Goal: Task Accomplishment & Management: Complete application form

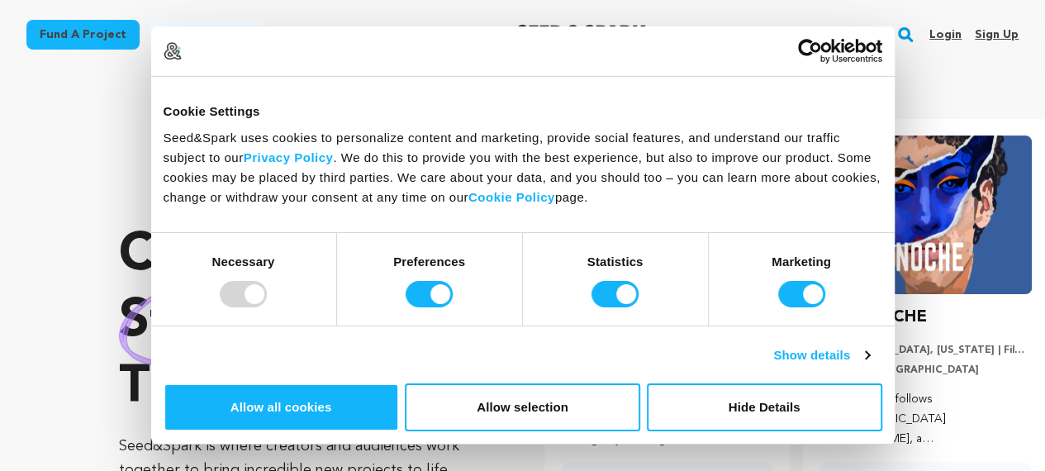
scroll to position [0, 272]
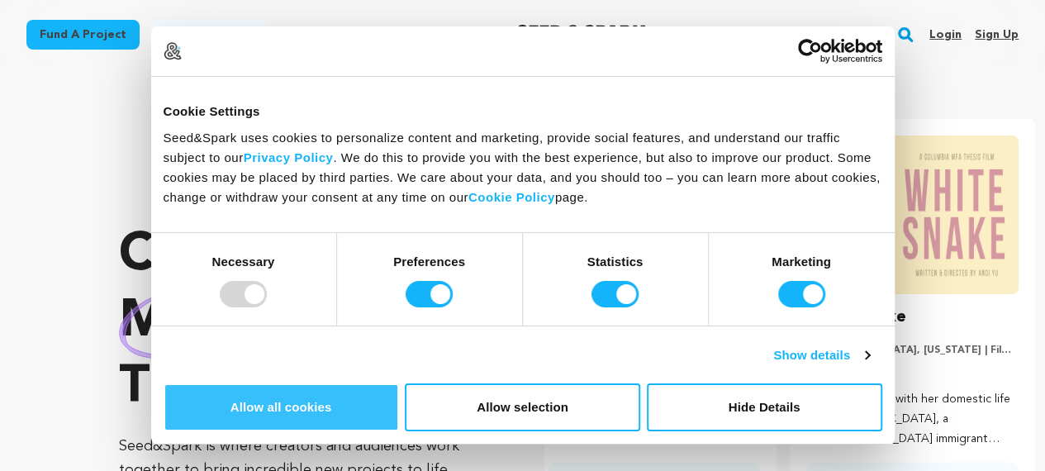
click at [399, 383] on button "Allow all cookies" at bounding box center [281, 407] width 235 height 48
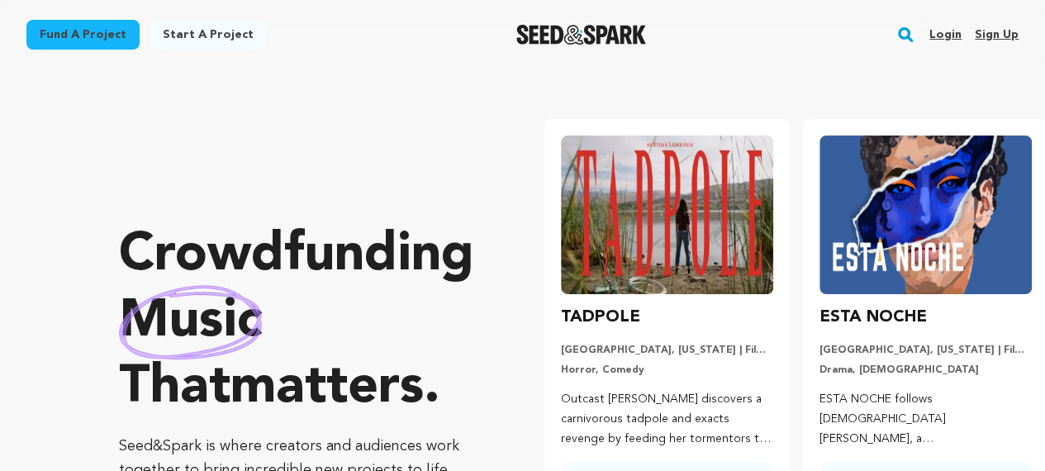
scroll to position [0, 0]
click at [991, 36] on link "Sign up" at bounding box center [997, 34] width 44 height 26
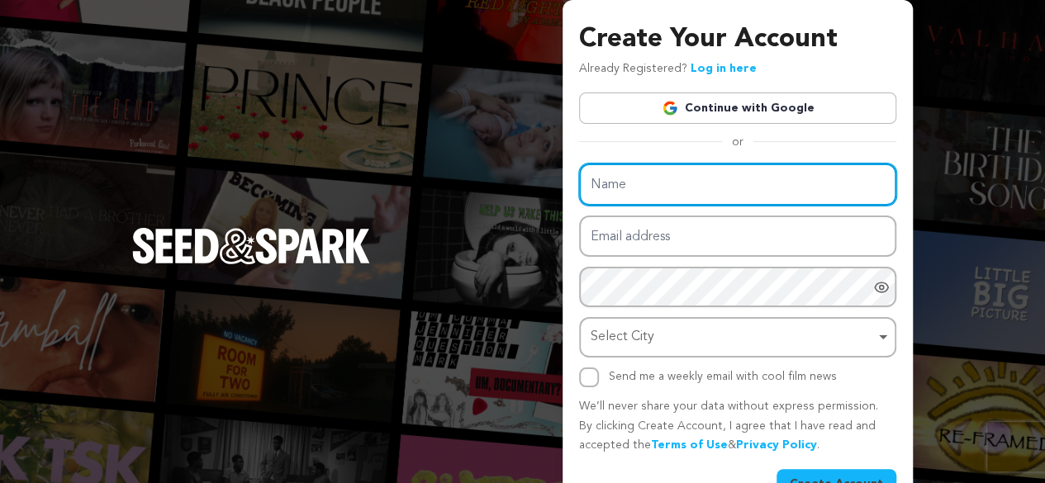
click at [717, 194] on input "Name" at bounding box center [737, 185] width 317 height 42
type input "kiyaworldschool"
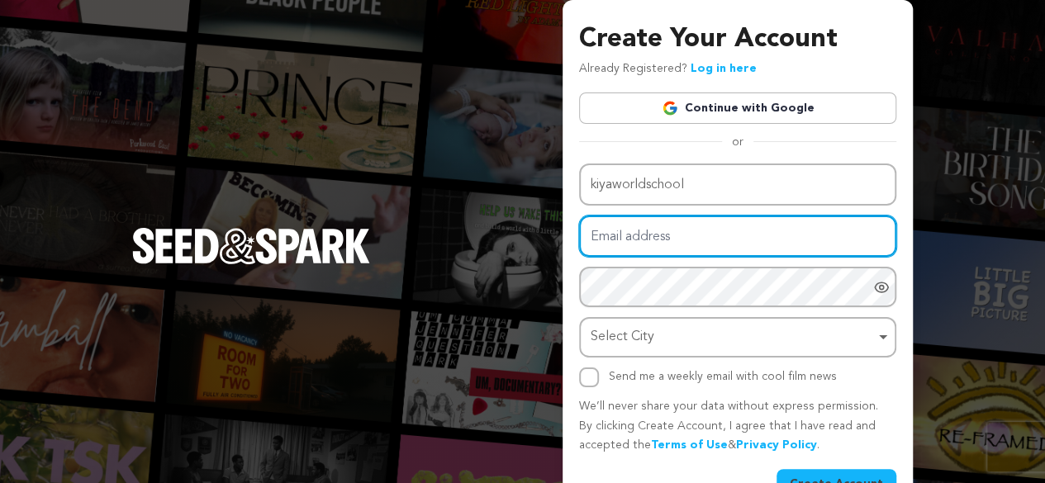
click at [710, 230] on input "Email address" at bounding box center [737, 237] width 317 height 42
click at [680, 235] on input "bhavanivarma112@gmail.com" at bounding box center [737, 237] width 317 height 42
type input "[EMAIL_ADDRESS][DOMAIN_NAME]"
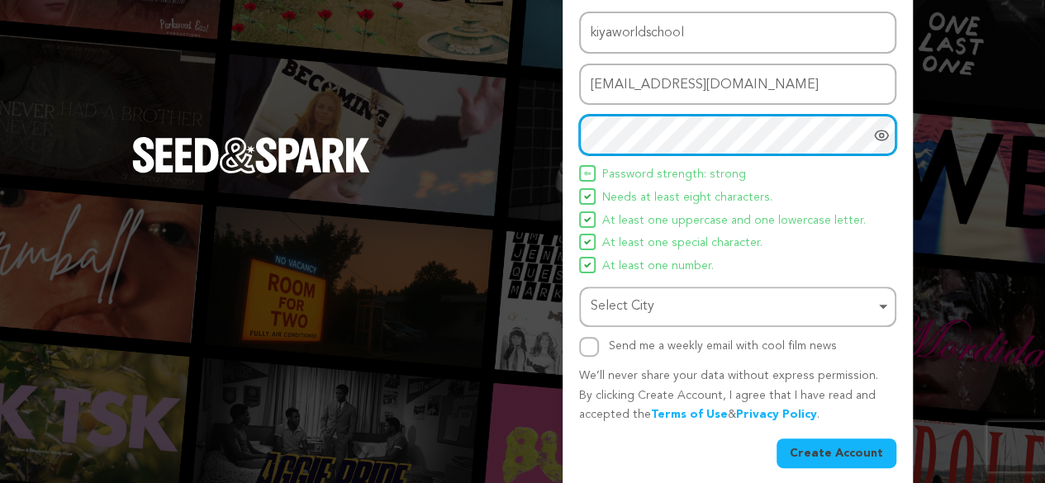
scroll to position [164, 0]
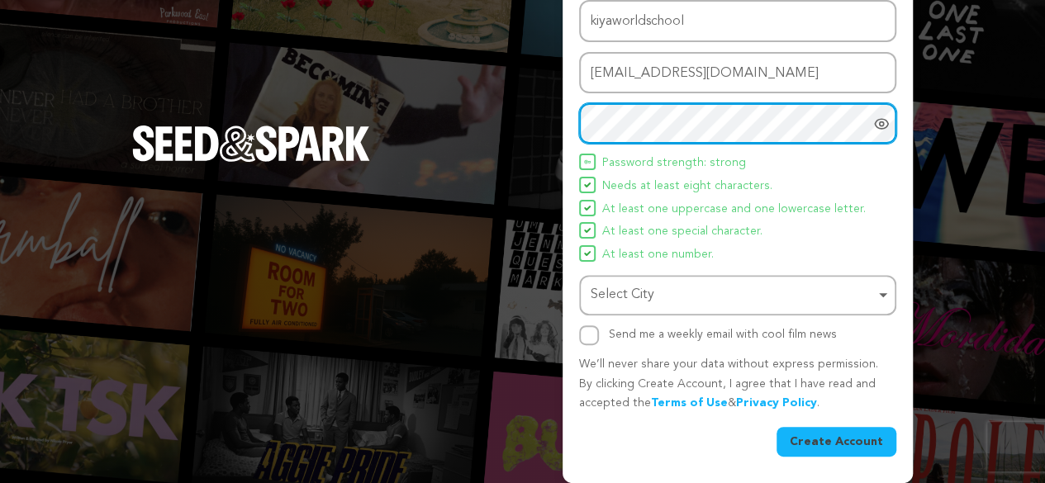
click at [676, 296] on div "Select City Remove item" at bounding box center [732, 295] width 284 height 24
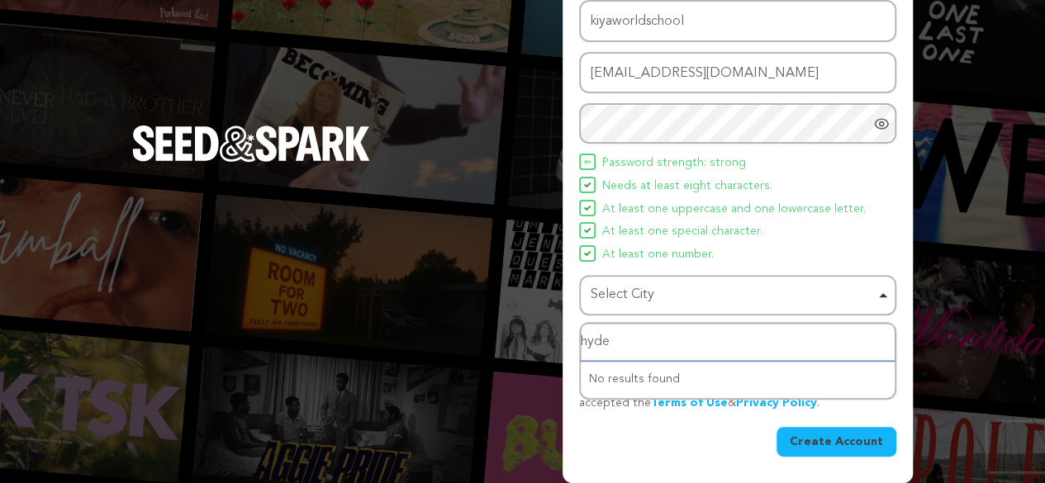
type input "hyder"
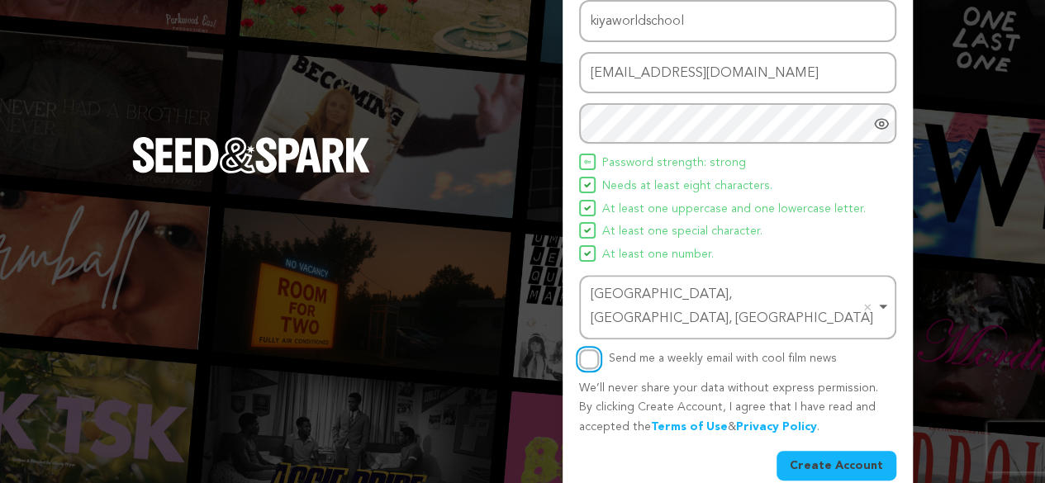
click at [589, 349] on input "Send me a weekly email with cool film news" at bounding box center [589, 359] width 20 height 20
click at [584, 349] on input "Send me a weekly email with cool film news" at bounding box center [589, 359] width 20 height 20
checkbox input "false"
click at [831, 451] on button "Create Account" at bounding box center [836, 466] width 120 height 30
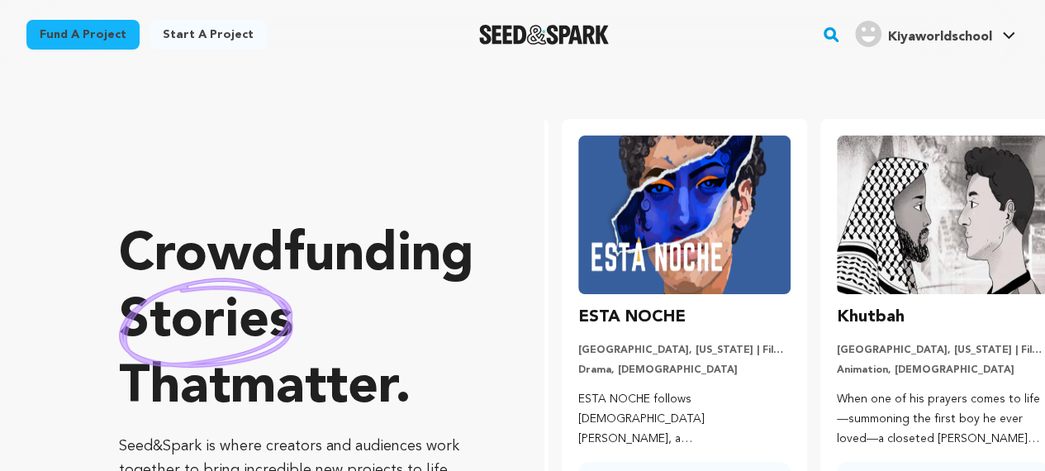
scroll to position [0, 272]
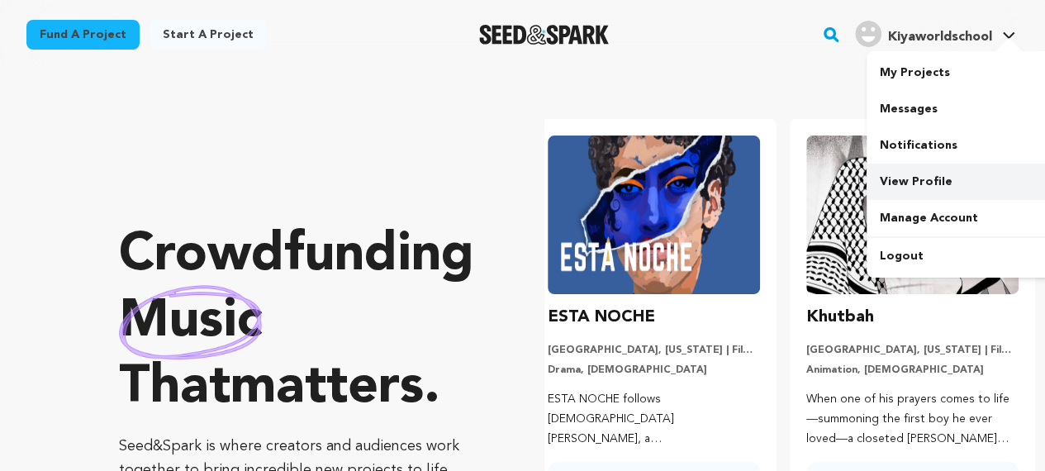
click at [903, 176] on link "View Profile" at bounding box center [958, 182] width 185 height 36
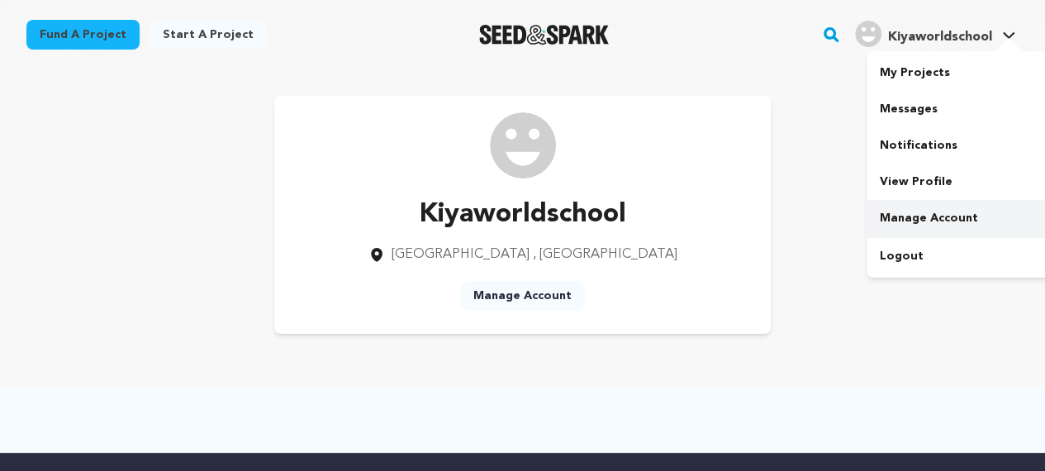
click at [927, 209] on link "Manage Account" at bounding box center [958, 218] width 185 height 36
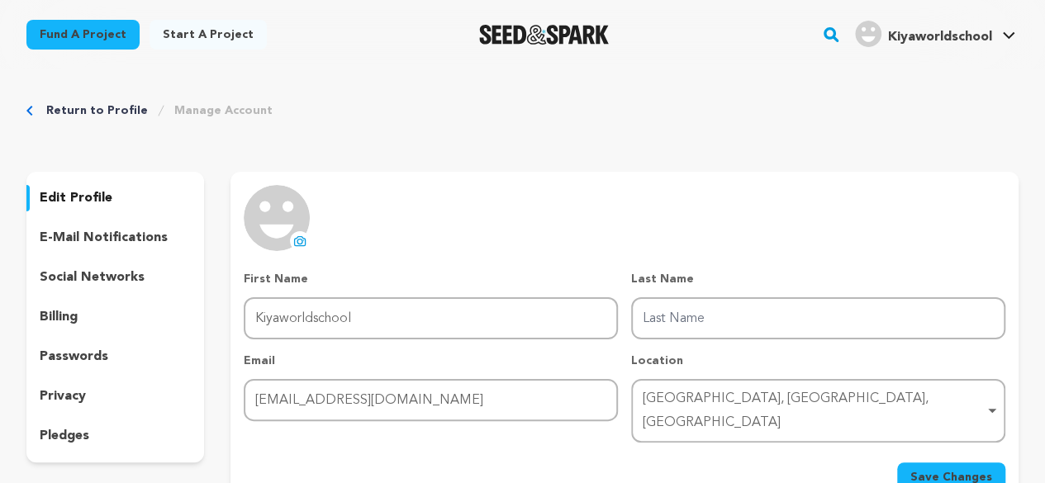
click at [299, 238] on icon at bounding box center [299, 241] width 13 height 13
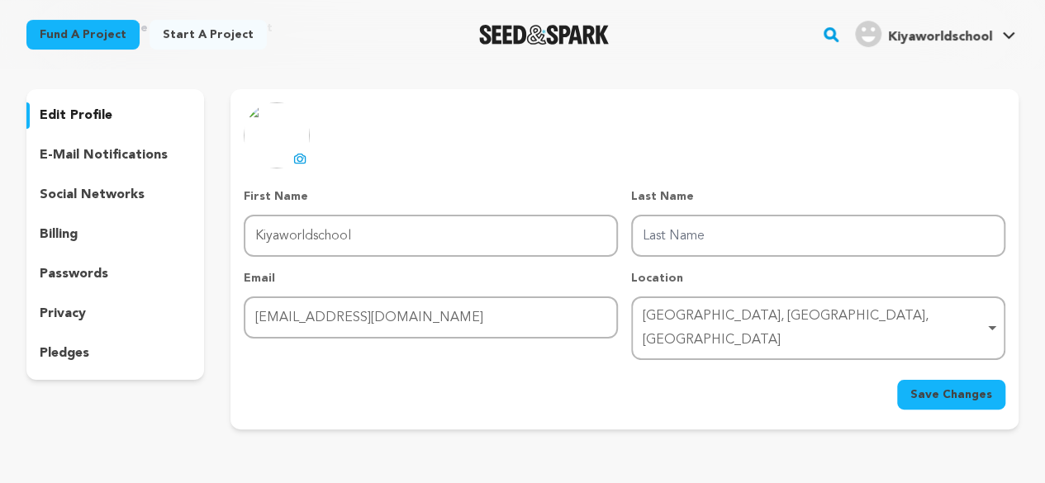
click at [948, 387] on span "Save Changes" at bounding box center [951, 395] width 82 height 17
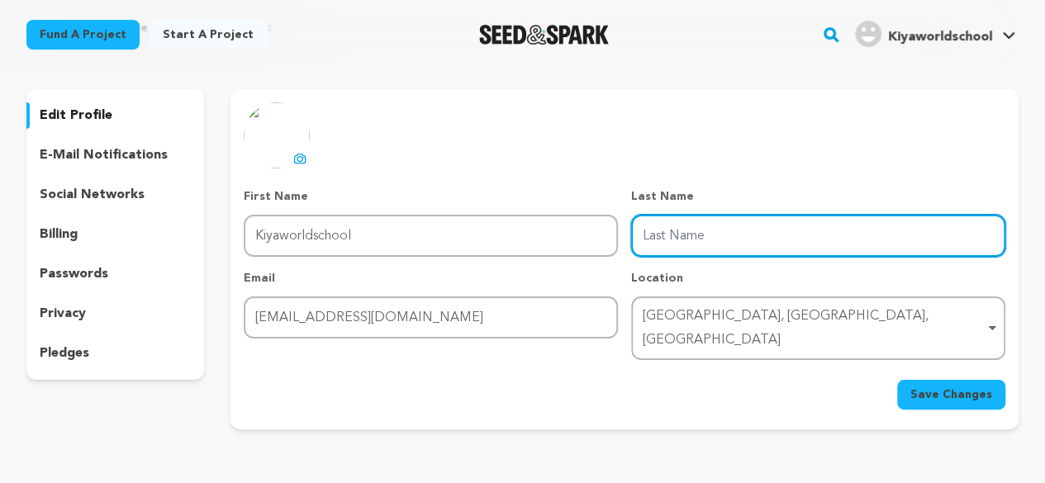
click at [772, 234] on input "Last Name" at bounding box center [818, 236] width 374 height 42
type input "school"
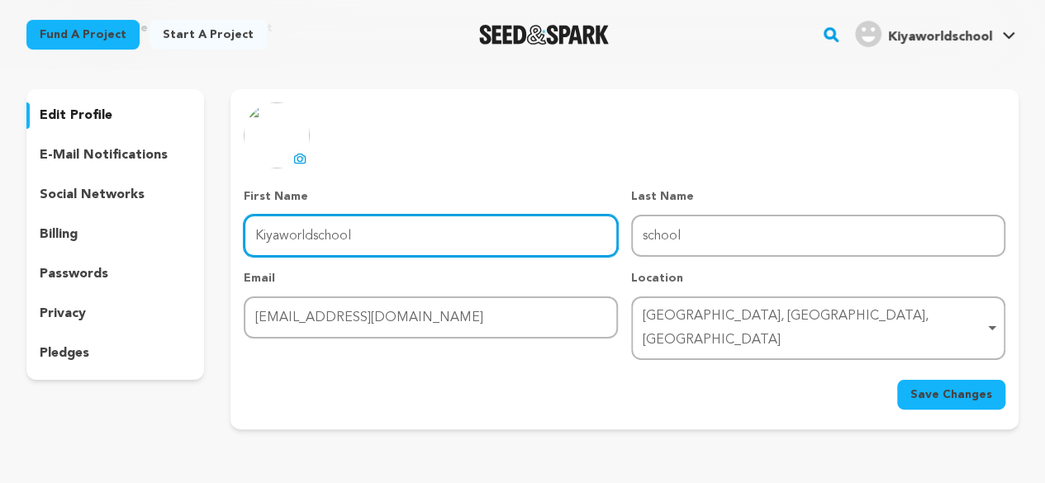
click at [411, 244] on input "Kiyaworldschool" at bounding box center [431, 236] width 374 height 42
type input "Kiyaworld"
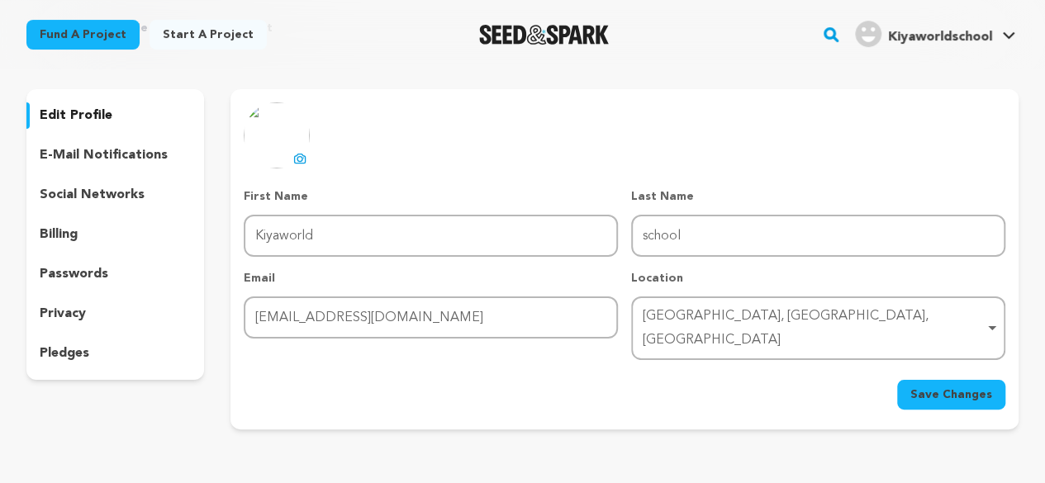
click at [956, 387] on span "Save Changes" at bounding box center [951, 395] width 82 height 17
click at [910, 32] on span "Kiyaworldschool" at bounding box center [940, 37] width 104 height 13
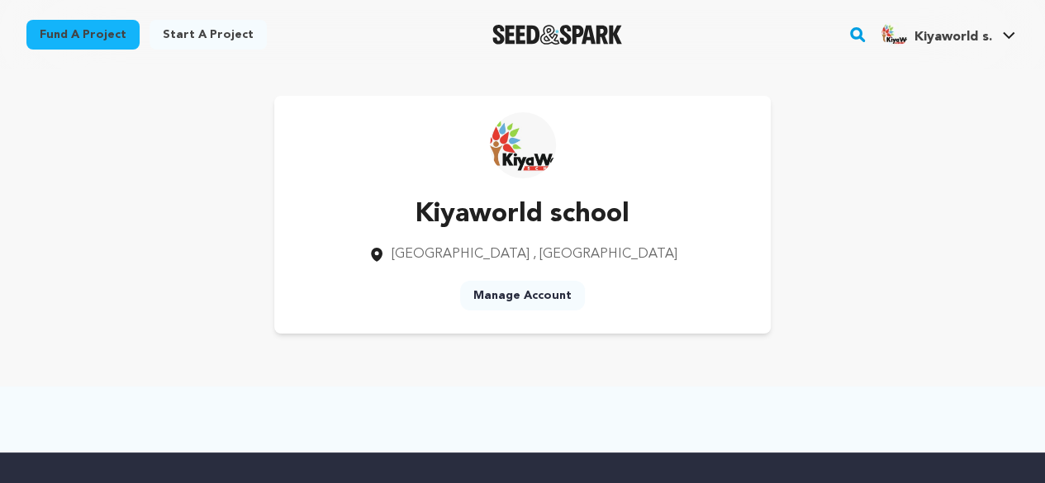
click at [504, 296] on link "Manage Account" at bounding box center [522, 296] width 125 height 30
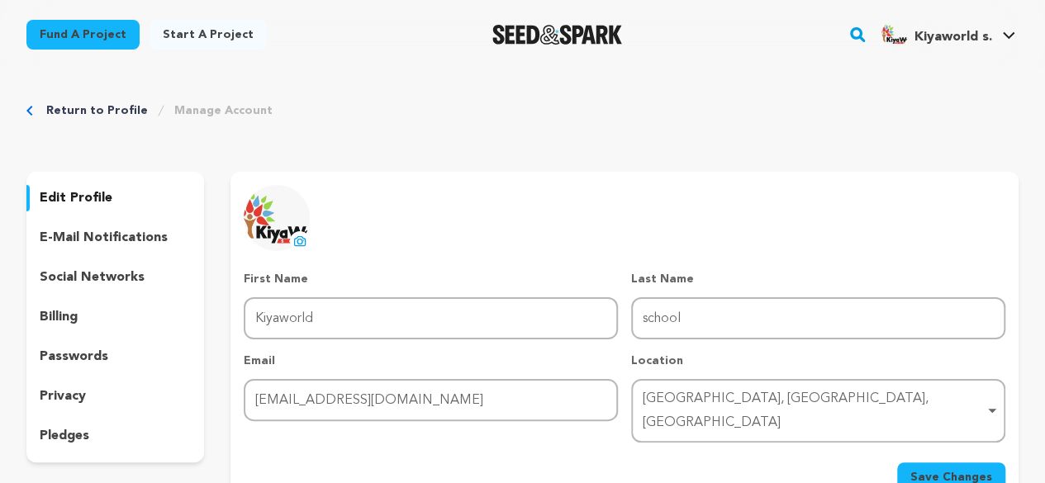
click at [87, 272] on p "social networks" at bounding box center [92, 278] width 105 height 20
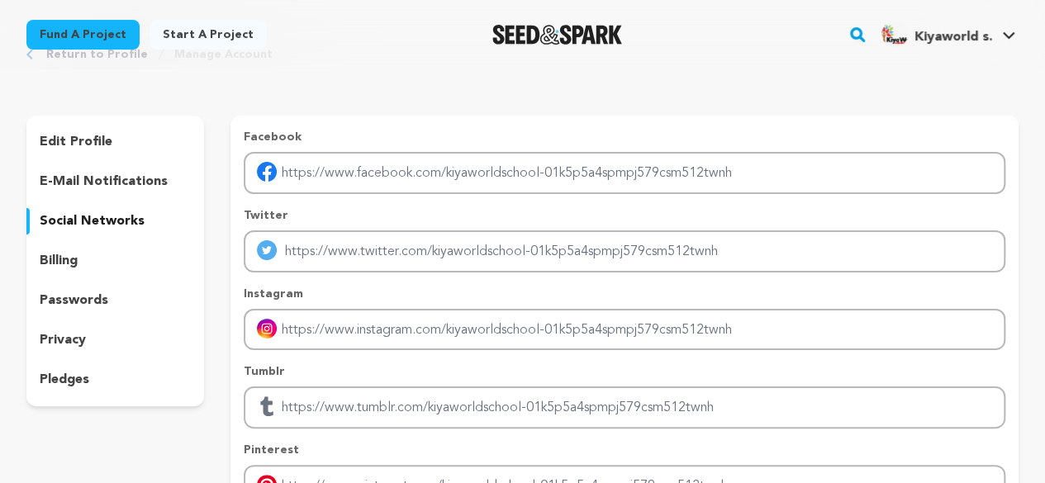
scroll to position [83, 0]
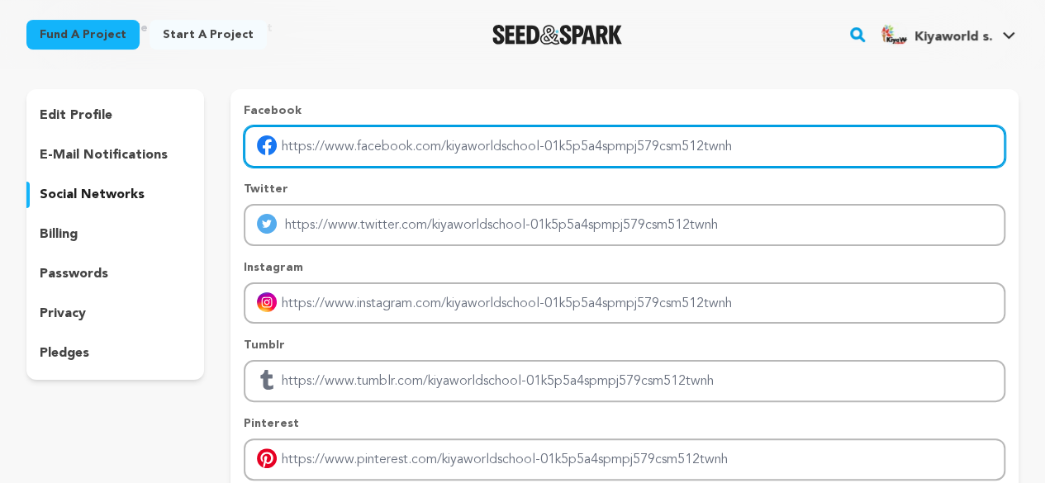
click at [371, 143] on input "Enter facebook profile link" at bounding box center [624, 147] width 761 height 42
type input "https://www.facebook.com/kiyaworldschools"
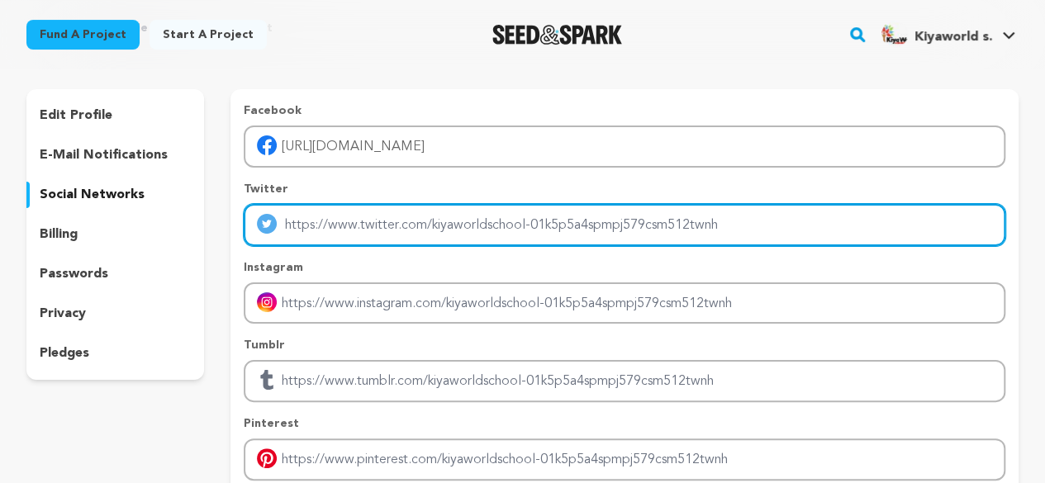
click at [405, 229] on input "Enter twitter profile link" at bounding box center [624, 225] width 761 height 42
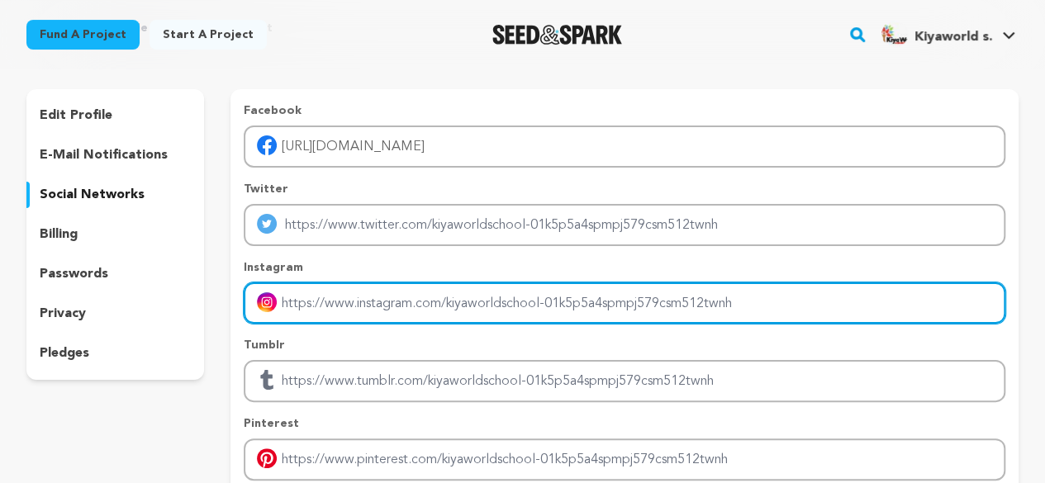
click at [392, 312] on input "Enter instagram handle link" at bounding box center [624, 303] width 761 height 42
type input "https://www.instagram.com/kiyaworldschool/"
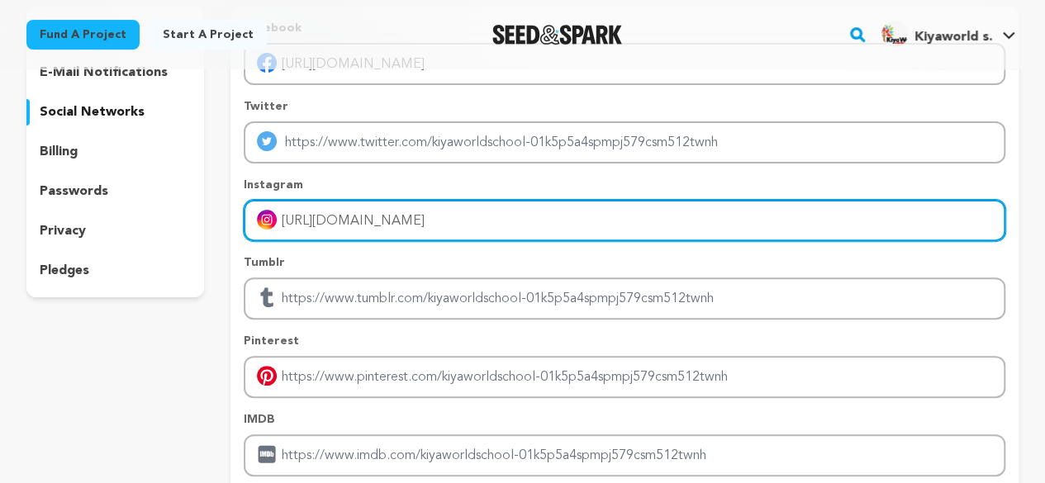
scroll to position [248, 0]
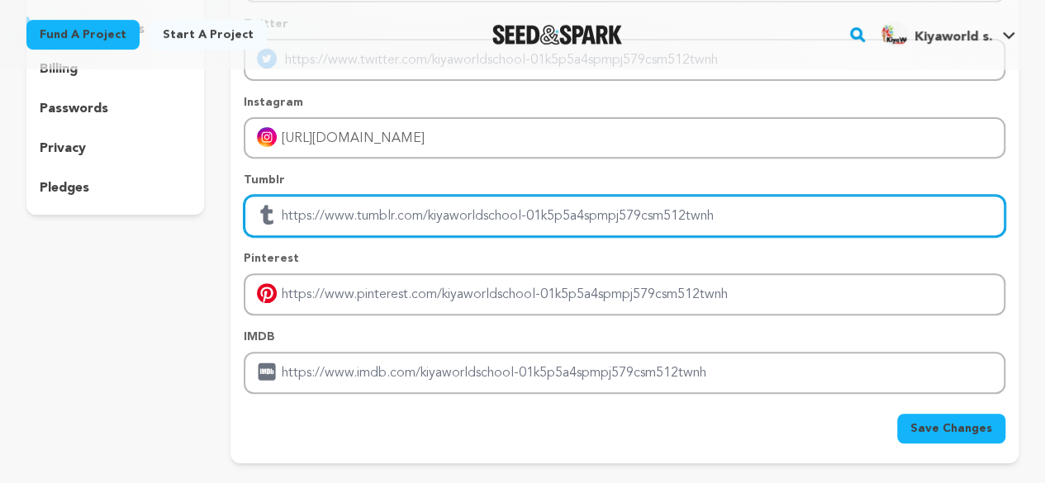
click at [457, 221] on input "Enter tubmlr profile link" at bounding box center [624, 216] width 761 height 42
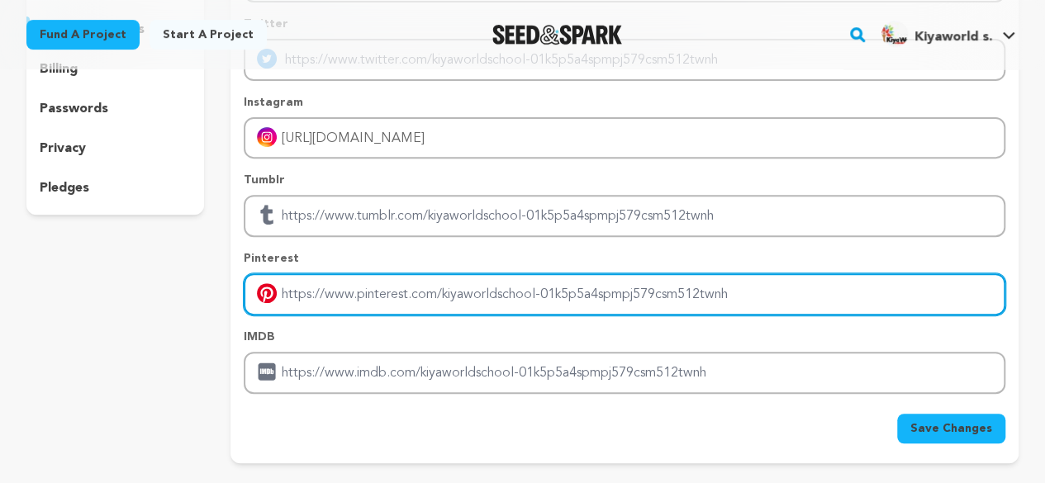
click at [448, 307] on input "Enter pinterest profile link" at bounding box center [624, 294] width 761 height 42
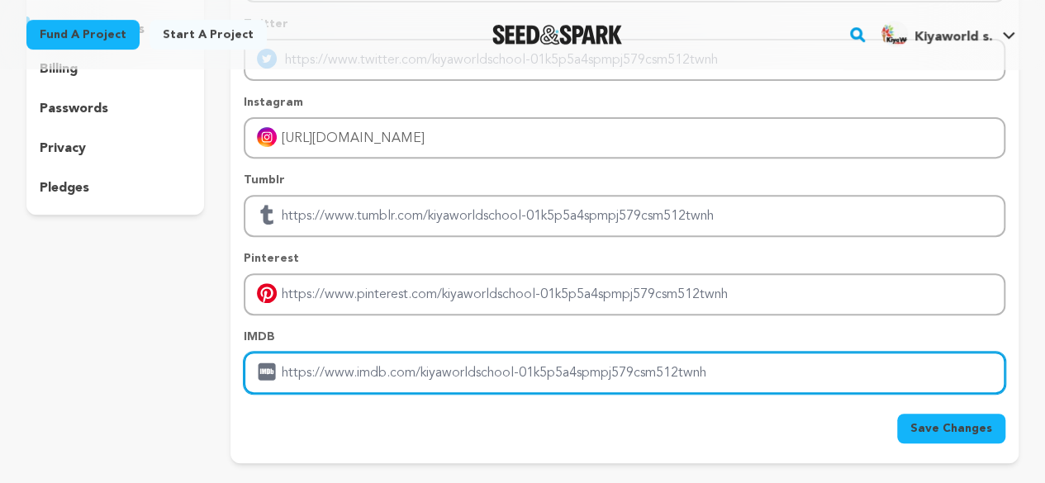
click at [433, 377] on input "Enter IMDB profile link" at bounding box center [624, 373] width 761 height 42
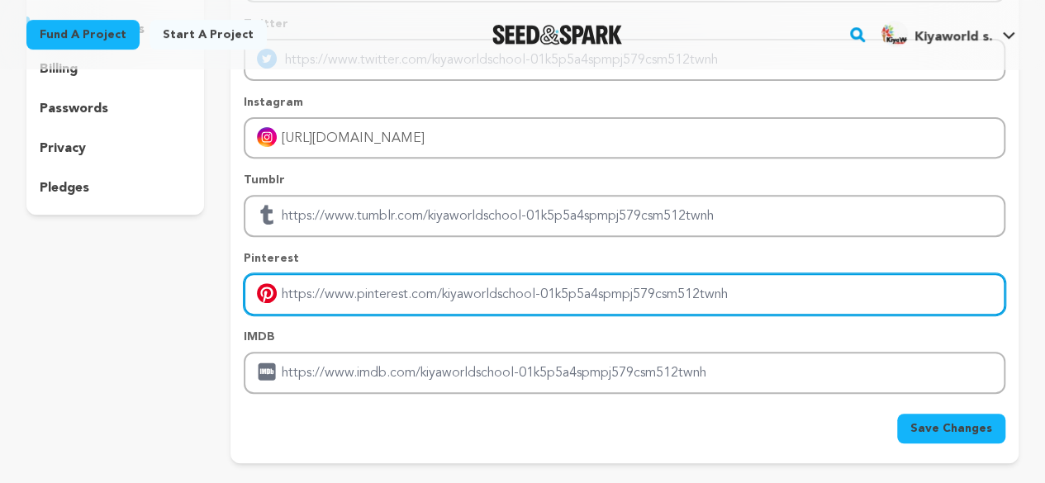
click at [455, 296] on input "Enter pinterest profile link" at bounding box center [624, 294] width 761 height 42
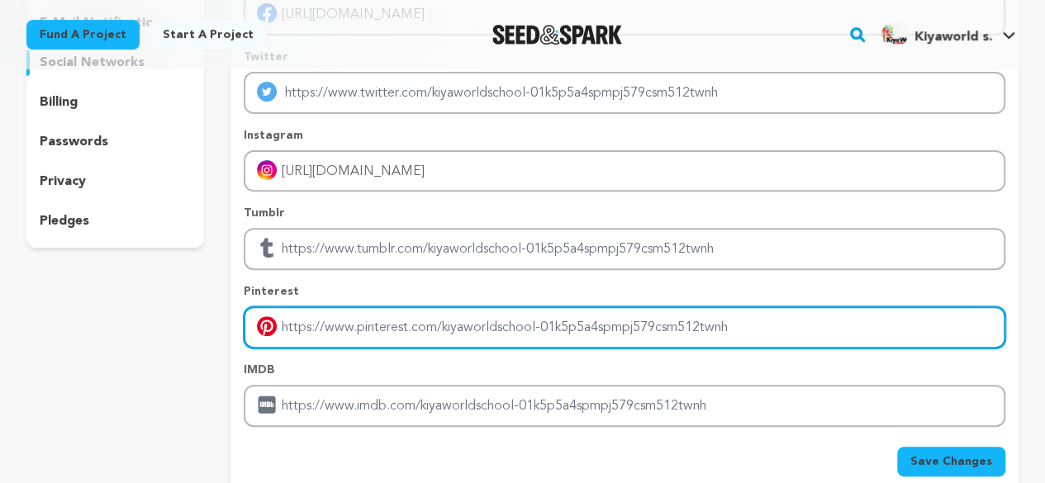
scroll to position [413, 0]
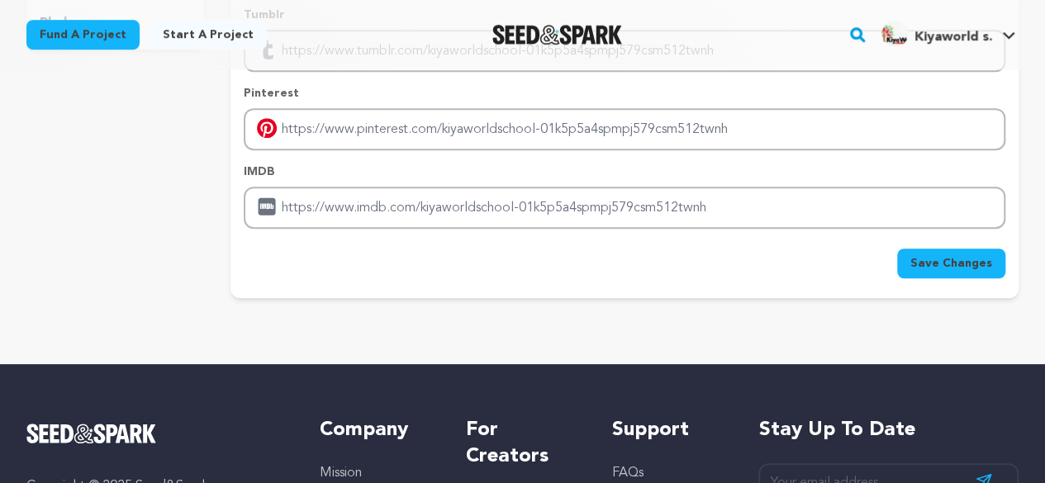
click at [954, 263] on span "Save Changes" at bounding box center [951, 263] width 82 height 17
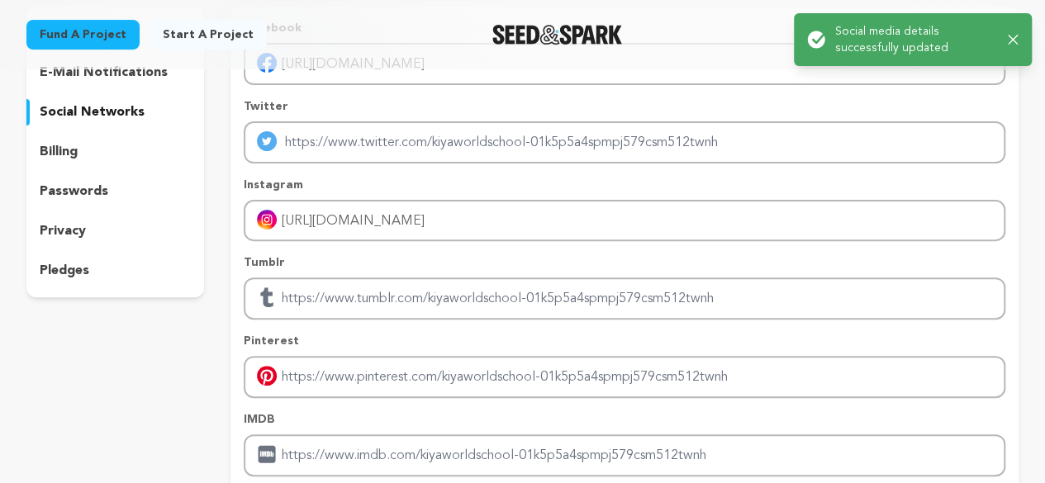
scroll to position [0, 0]
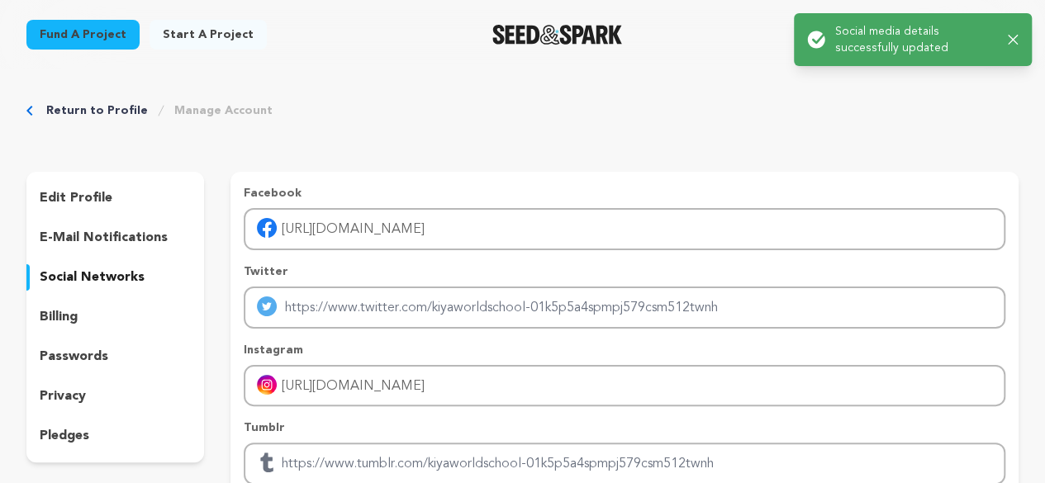
click at [190, 27] on link "Start a project" at bounding box center [207, 35] width 117 height 30
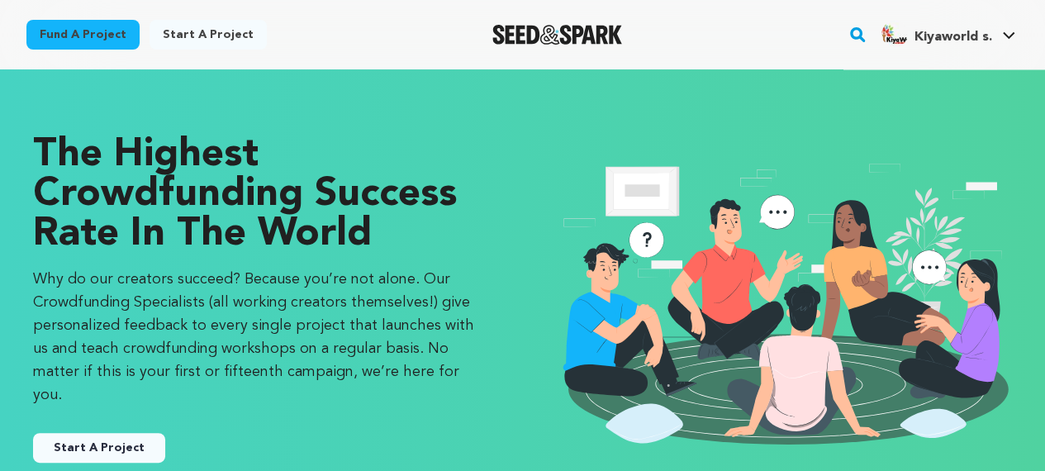
click at [107, 433] on button "Start A Project" at bounding box center [99, 448] width 132 height 30
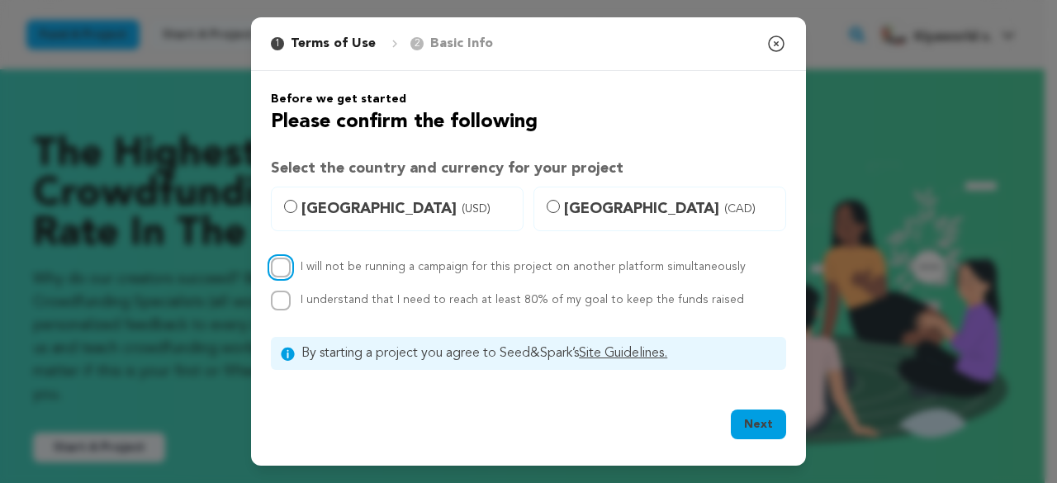
click at [273, 267] on input "I will not be running a campaign for this project on another platform simultane…" at bounding box center [281, 268] width 20 height 20
checkbox input "true"
click at [275, 306] on input "I understand that I need to reach at least 80% of my goal to keep the funds rai…" at bounding box center [281, 301] width 20 height 20
checkbox input "true"
click at [764, 427] on button "Next" at bounding box center [758, 425] width 55 height 30
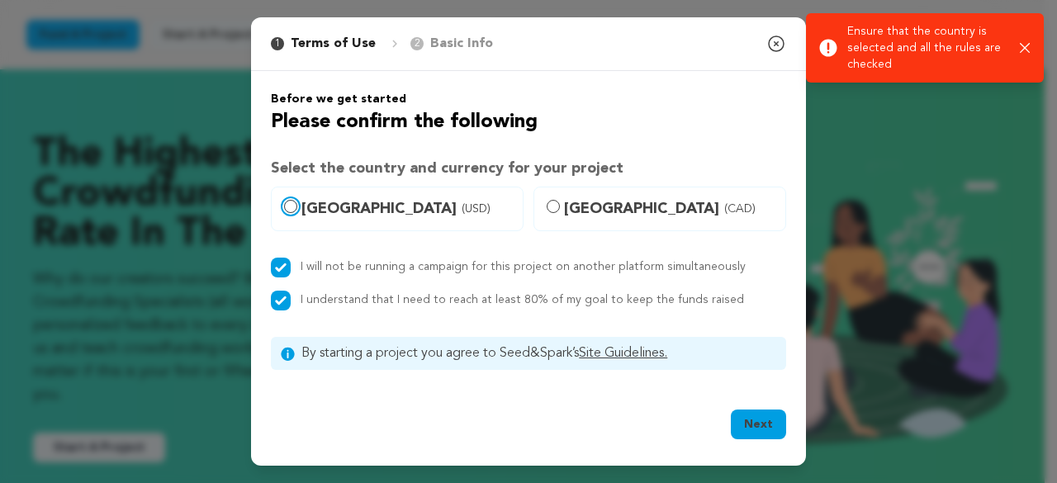
click at [292, 209] on input "United States (USD)" at bounding box center [290, 206] width 13 height 13
radio input "true"
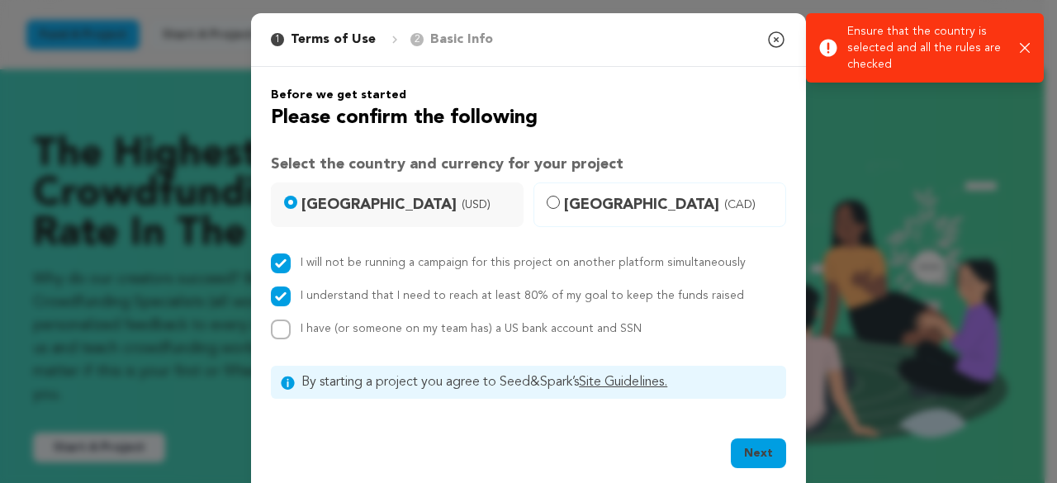
click at [747, 447] on button "Next" at bounding box center [758, 454] width 55 height 30
click at [444, 26] on div "1 Terms of Use 2 Basic Info You started your project!" at bounding box center [387, 40] width 232 height 40
click at [446, 42] on p "Basic Info" at bounding box center [461, 40] width 63 height 20
click at [271, 280] on div "I will not be running a campaign for this project on another platform simultane…" at bounding box center [528, 297] width 515 height 86
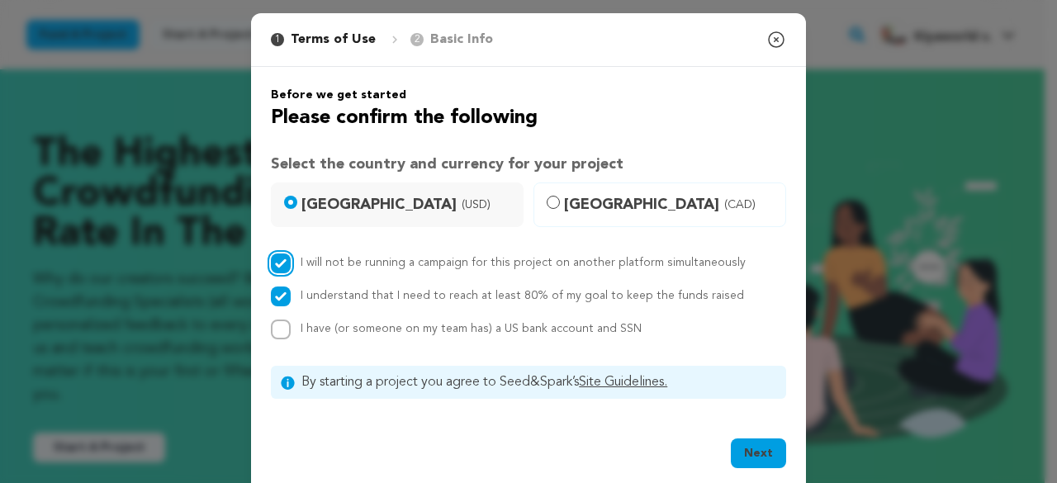
click at [274, 270] on input "I will not be running a campaign for this project on another platform simultane…" at bounding box center [281, 264] width 20 height 20
checkbox input "false"
click at [273, 293] on input "I understand that I need to reach at least 80% of my goal to keep the funds rai…" at bounding box center [281, 297] width 20 height 20
click at [349, 39] on p "Terms of Use" at bounding box center [333, 40] width 85 height 20
click at [277, 251] on div "Before we get started Please confirm the following Select the country and curre…" at bounding box center [528, 243] width 515 height 312
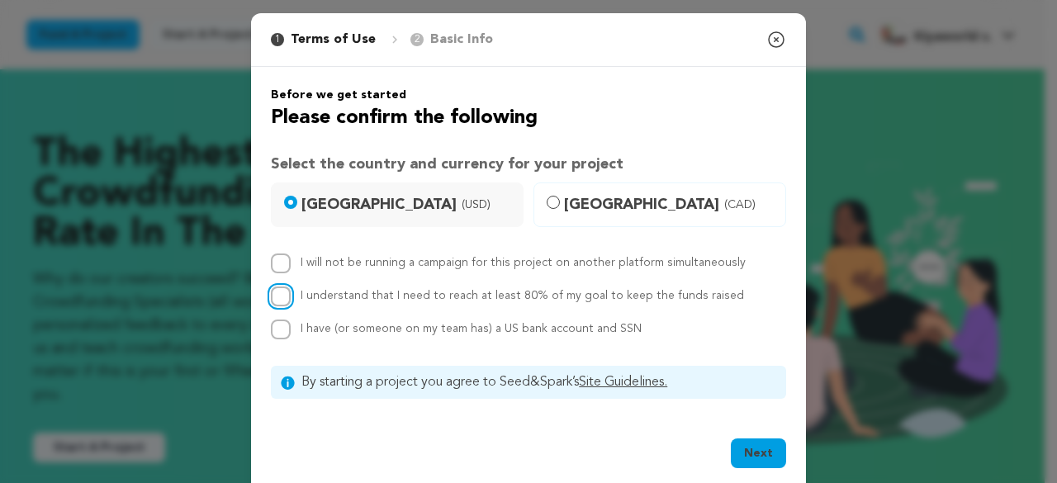
click at [271, 287] on input "I understand that I need to reach at least 80% of my goal to keep the funds rai…" at bounding box center [281, 297] width 20 height 20
checkbox input "true"
click at [271, 269] on input "I will not be running a campaign for this project on another platform simultane…" at bounding box center [281, 264] width 20 height 20
checkbox input "true"
click at [273, 336] on input "I have (or someone on my team has) a US bank account and SSN" at bounding box center [281, 330] width 20 height 20
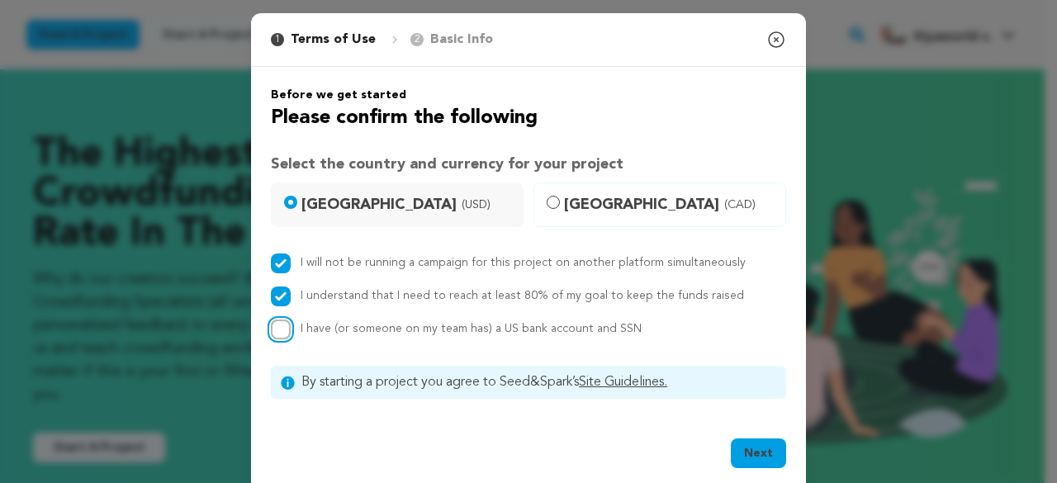
checkbox input "true"
click at [762, 448] on button "Next" at bounding box center [758, 454] width 55 height 30
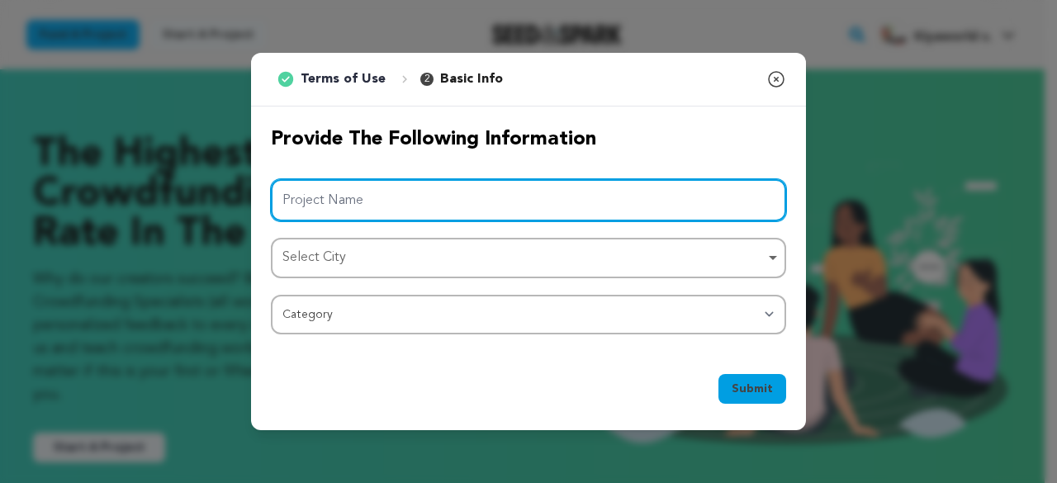
click at [357, 191] on input "Project Name" at bounding box center [528, 200] width 515 height 42
paste input "International Schools in [GEOGRAPHIC_DATA] for Global Education"
click at [354, 254] on div "Select City Remove item" at bounding box center [523, 258] width 482 height 24
type input "International Schools in [GEOGRAPHIC_DATA] for Global Education"
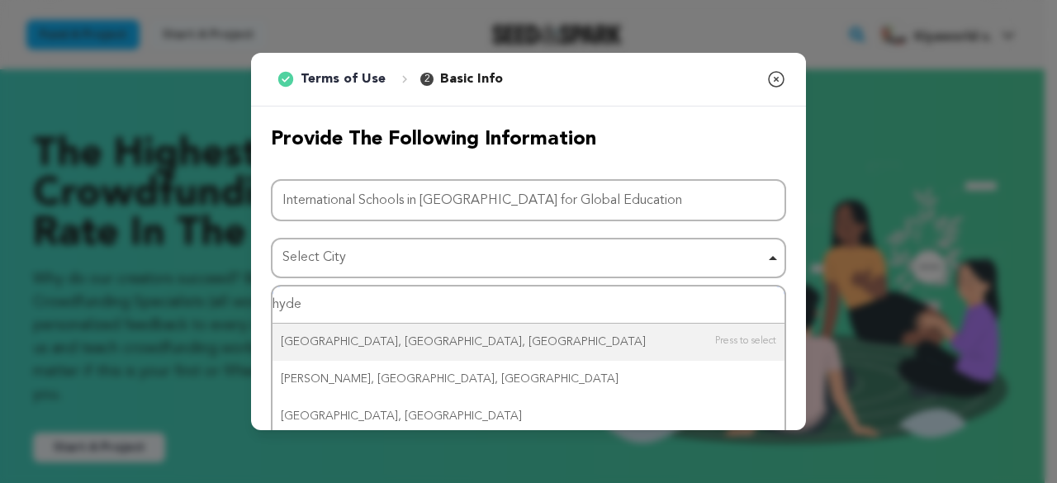
type input "hyder"
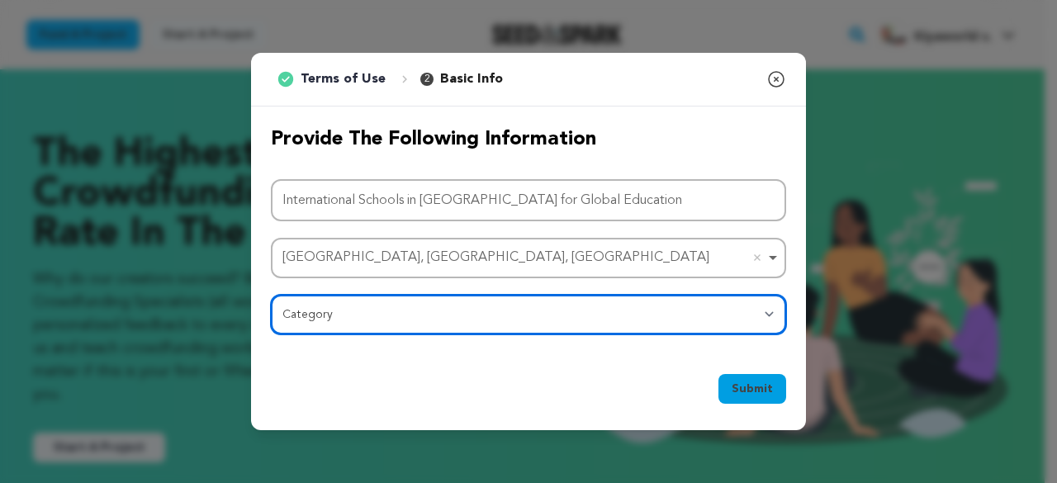
click at [383, 320] on select "Category Film Feature Film Short Series Film Festival Company Music Video VR Ex…" at bounding box center [528, 315] width 515 height 40
select select "10895"
click at [271, 295] on select "Category Film Feature Film Short Series Film Festival Company Music Video VR Ex…" at bounding box center [528, 315] width 515 height 40
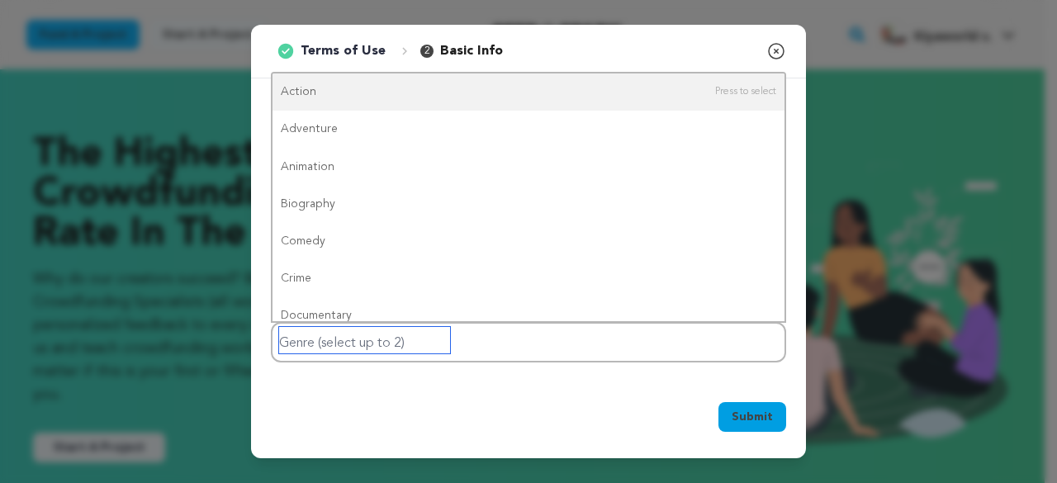
click at [415, 347] on input "Genre (select up to 2)" at bounding box center [364, 340] width 171 height 26
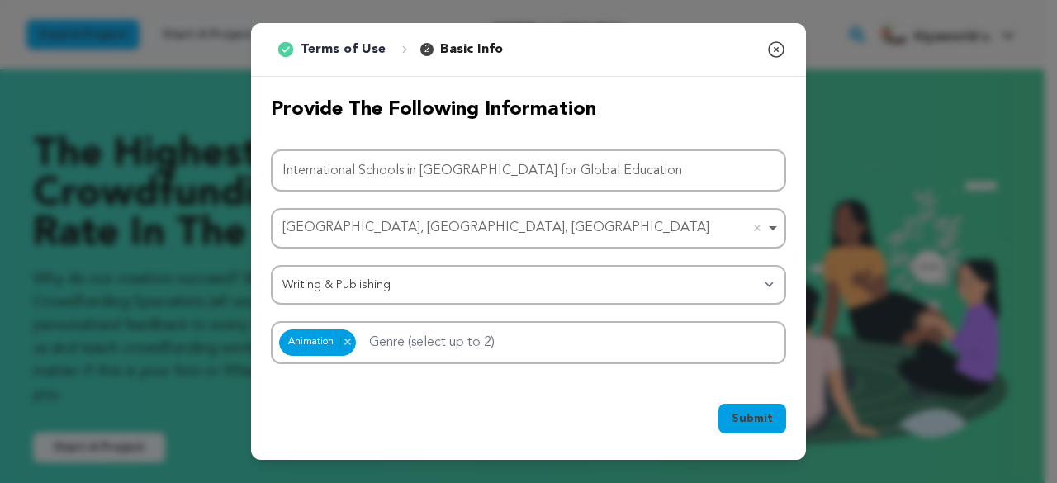
click at [755, 419] on span "Submit" at bounding box center [752, 418] width 41 height 17
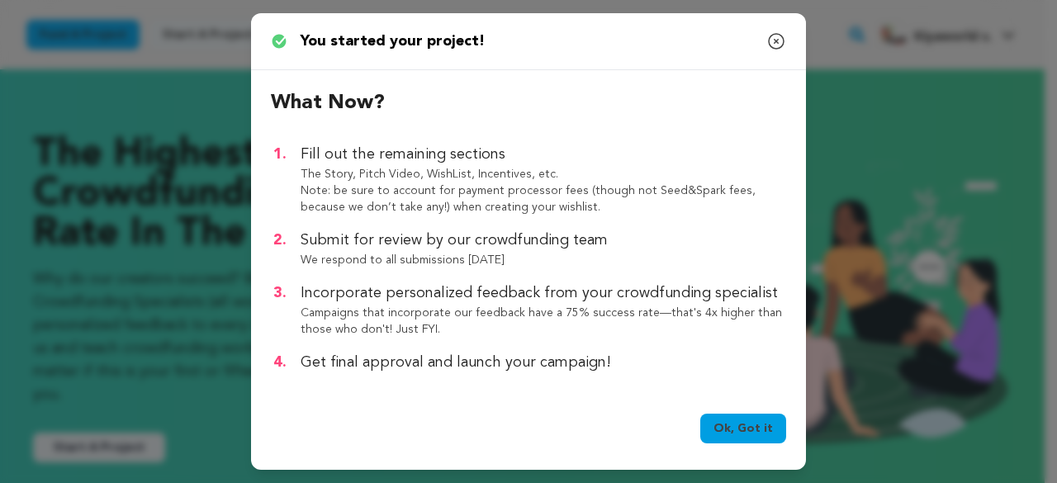
scroll to position [2, 0]
click at [733, 430] on link "Ok, Got it" at bounding box center [743, 429] width 86 height 30
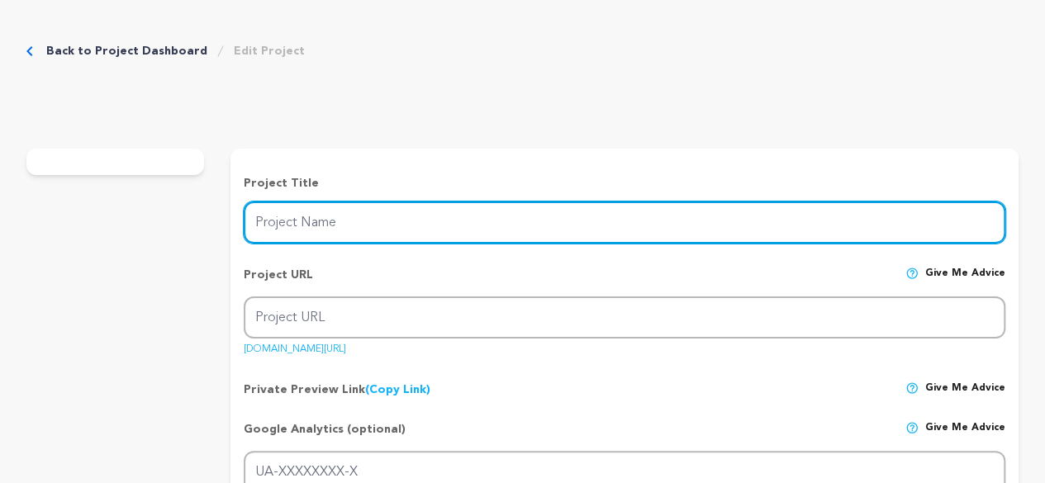
type input "International Schools in [GEOGRAPHIC_DATA] for Global Education"
type input "international-schools-in-[GEOGRAPHIC_DATA]-for-global-education"
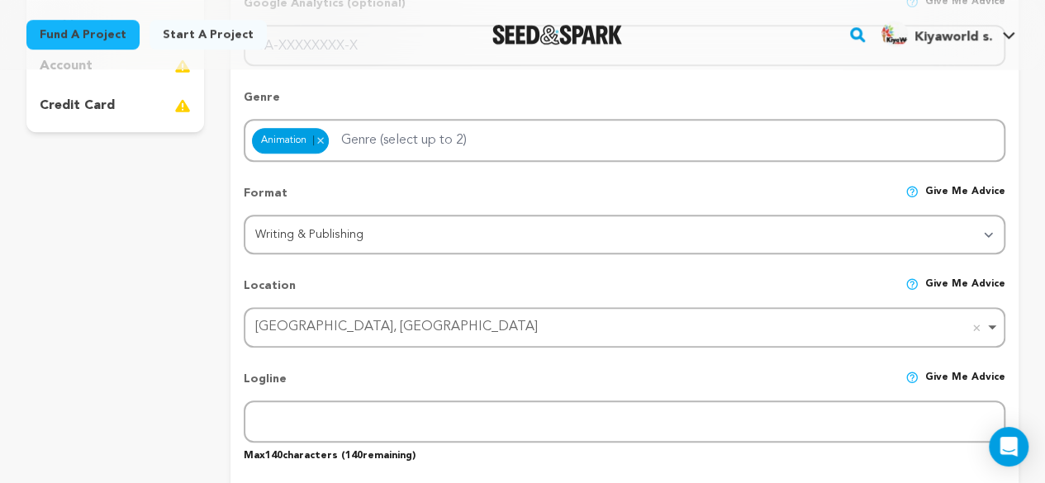
scroll to position [661, 0]
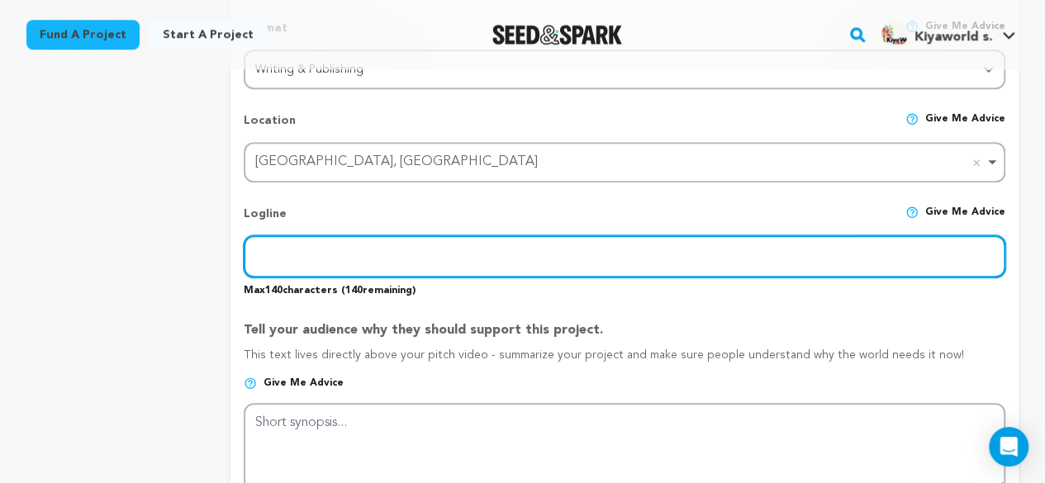
click at [550, 265] on input "text" at bounding box center [624, 256] width 761 height 42
paste input "#InternationalSchools #Hyderabad #KiyaWorldSchool"
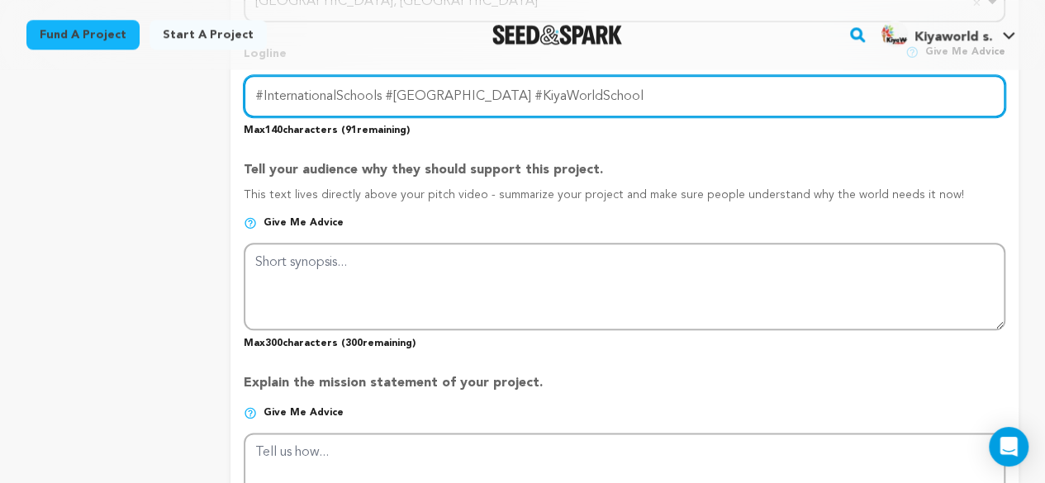
scroll to position [826, 0]
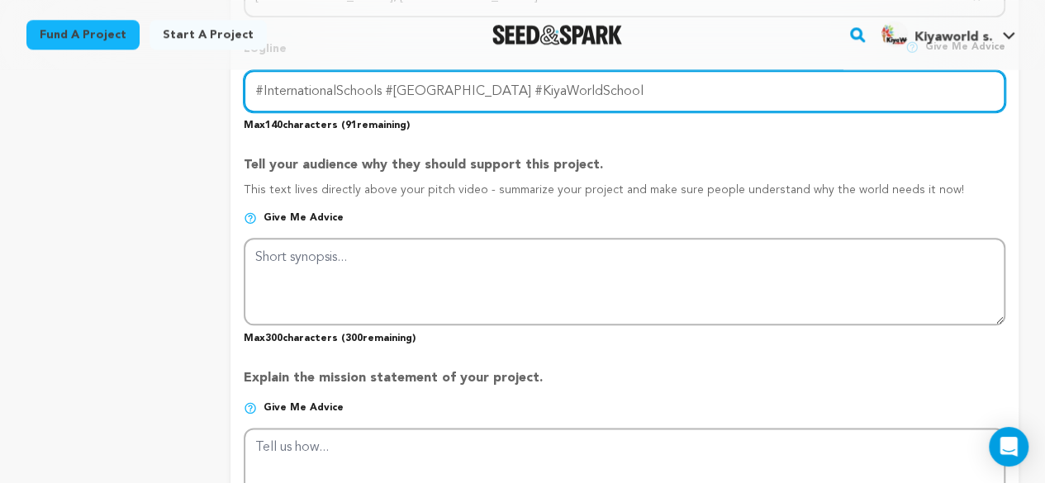
type input "#InternationalSchools #Hyderabad #KiyaWorldSchool"
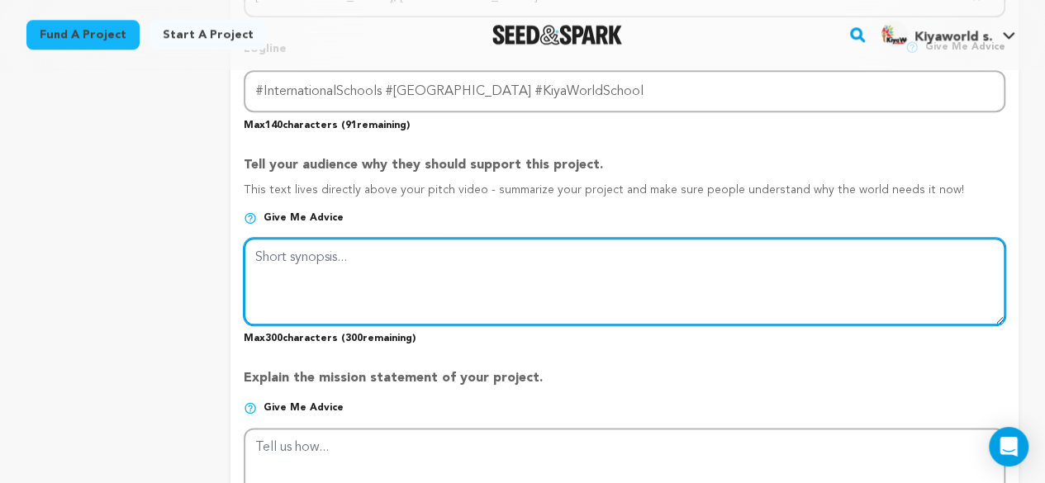
click at [461, 279] on textarea at bounding box center [624, 282] width 761 height 88
paste textarea "Looking for top international schools in Hyderabad? Kiya World School offers wo…"
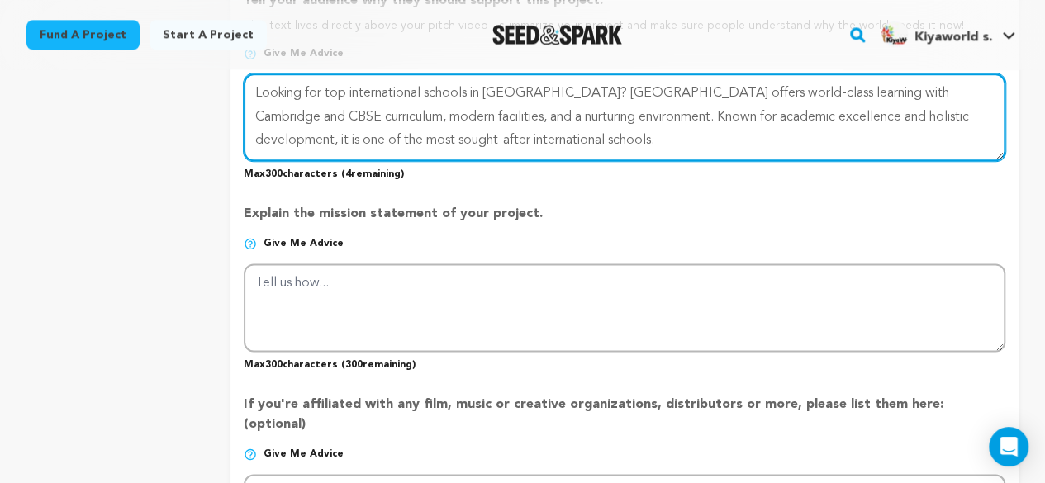
scroll to position [991, 0]
type textarea "Looking for top international schools in Hyderabad? Kiya World School offers wo…"
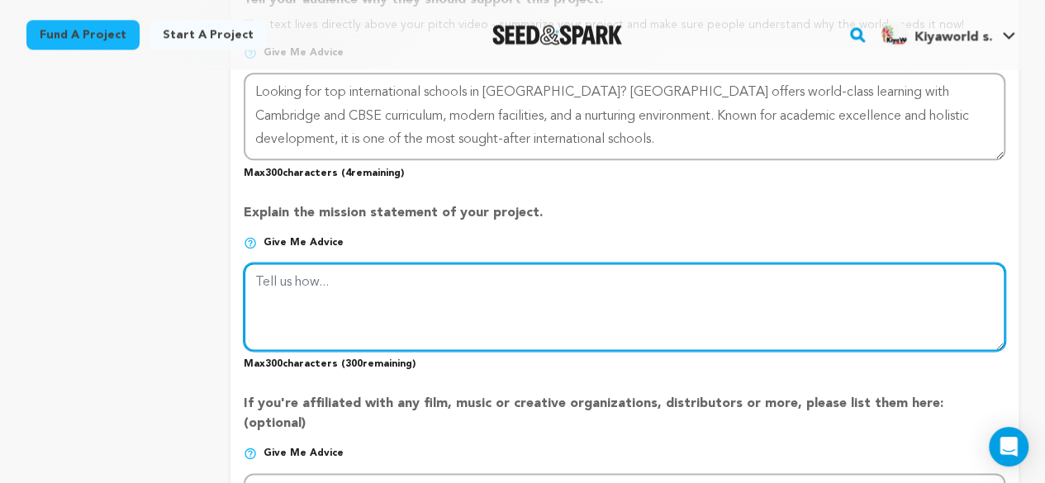
click at [418, 296] on textarea at bounding box center [624, 307] width 761 height 88
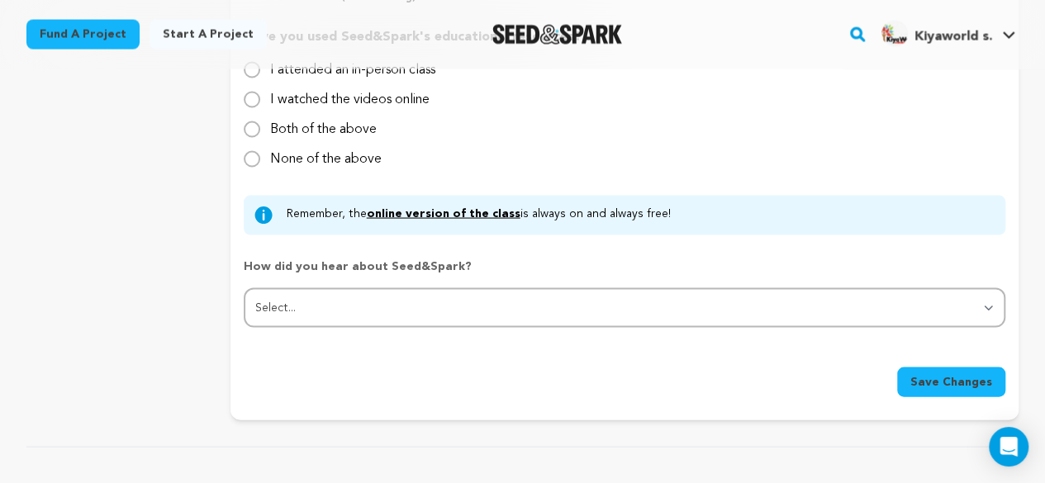
scroll to position [1569, 0]
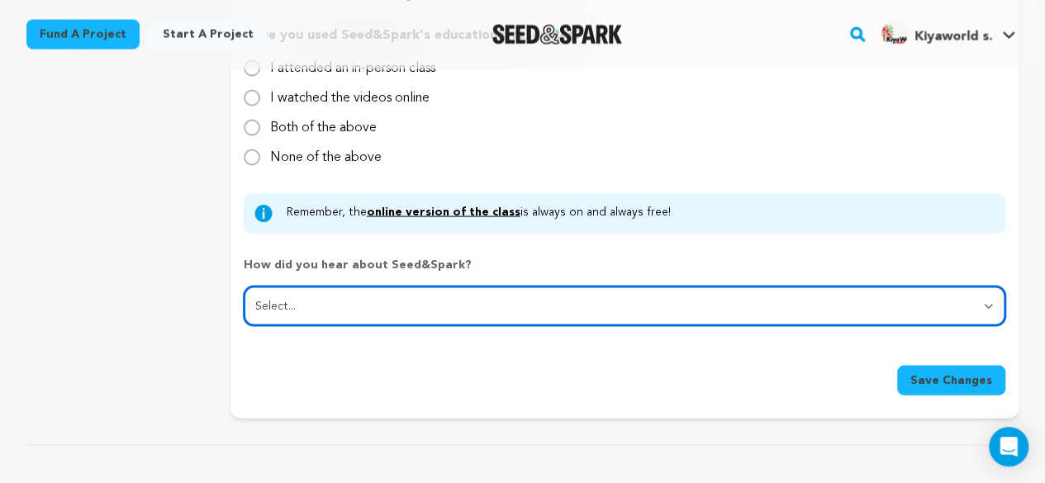
click at [385, 287] on select "Select... From a friend Social media Film festival or film organization Took an…" at bounding box center [624, 307] width 761 height 40
select select "2"
click at [244, 287] on select "Select... From a friend Social media Film festival or film organization Took an…" at bounding box center [624, 307] width 761 height 40
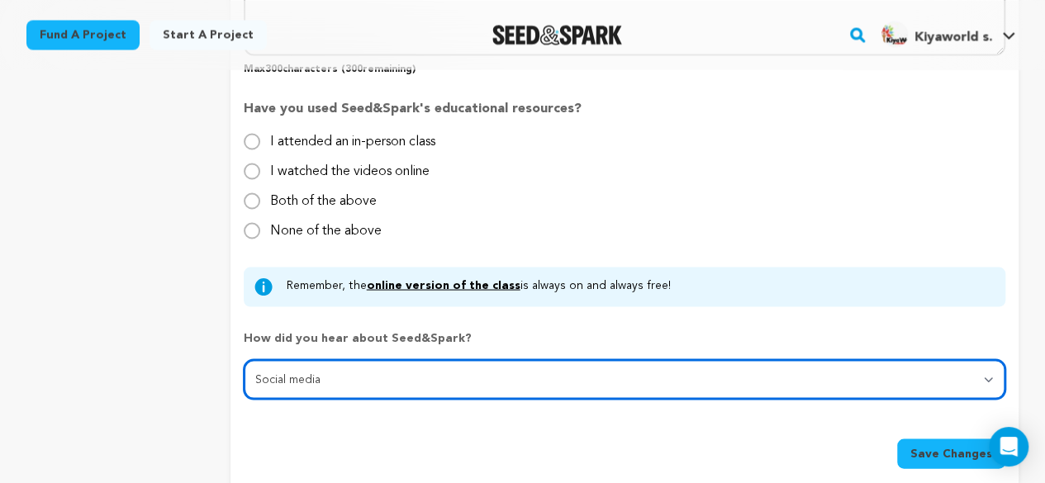
scroll to position [1404, 0]
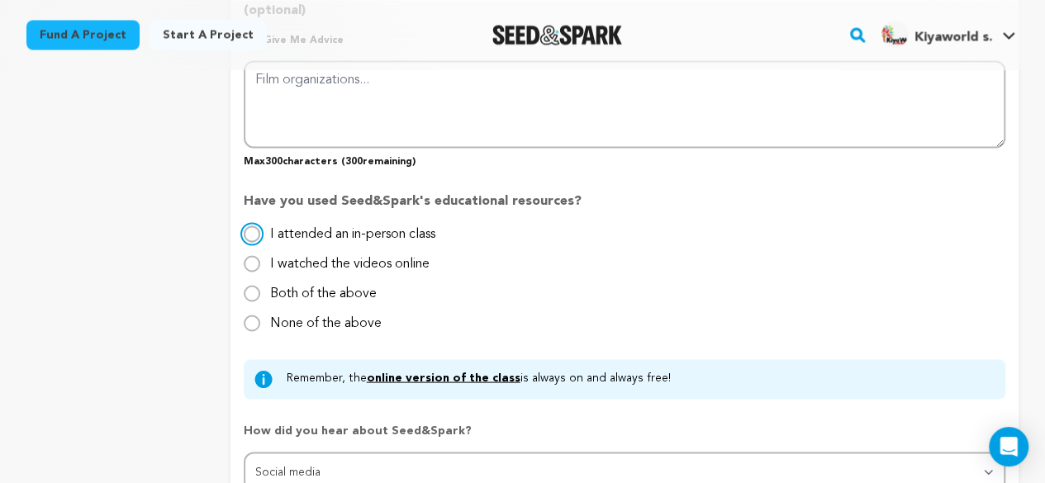
click at [253, 225] on input "I attended an in-person class" at bounding box center [252, 233] width 17 height 17
radio input "true"
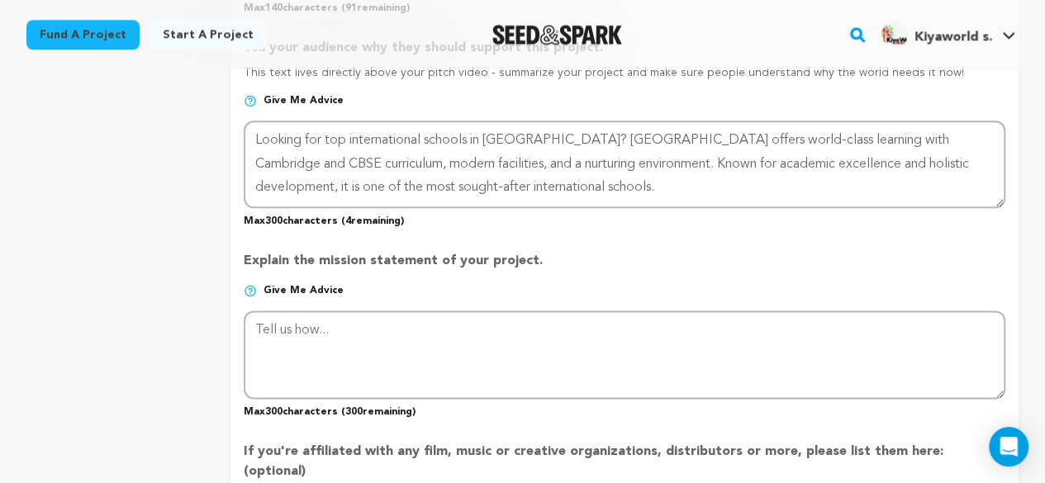
scroll to position [908, 0]
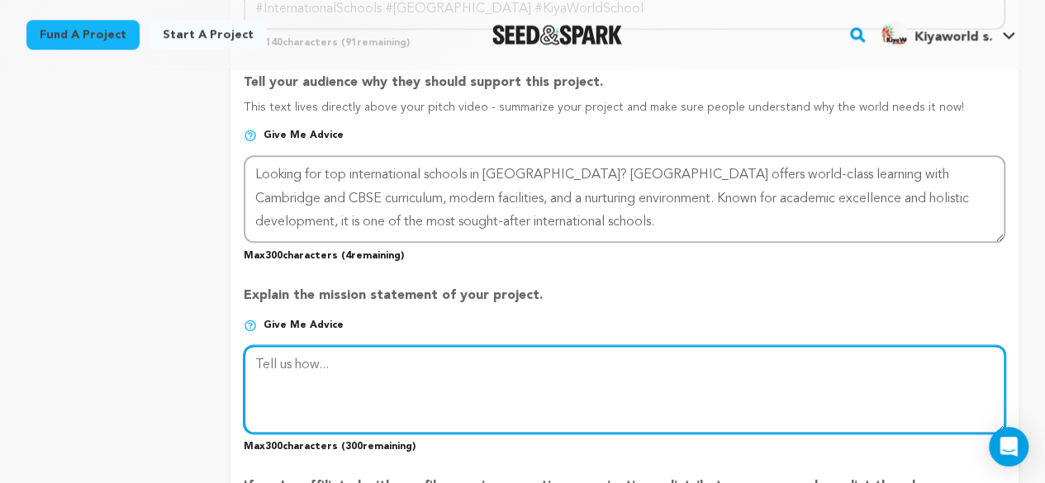
click at [349, 368] on textarea at bounding box center [624, 389] width 761 height 88
paste textarea "[URL][DOMAIN_NAME]"
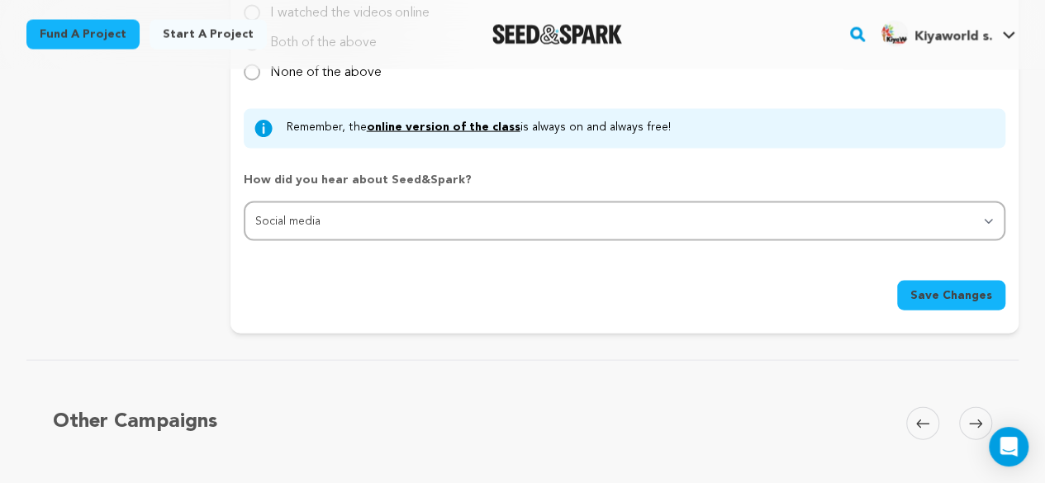
scroll to position [1652, 0]
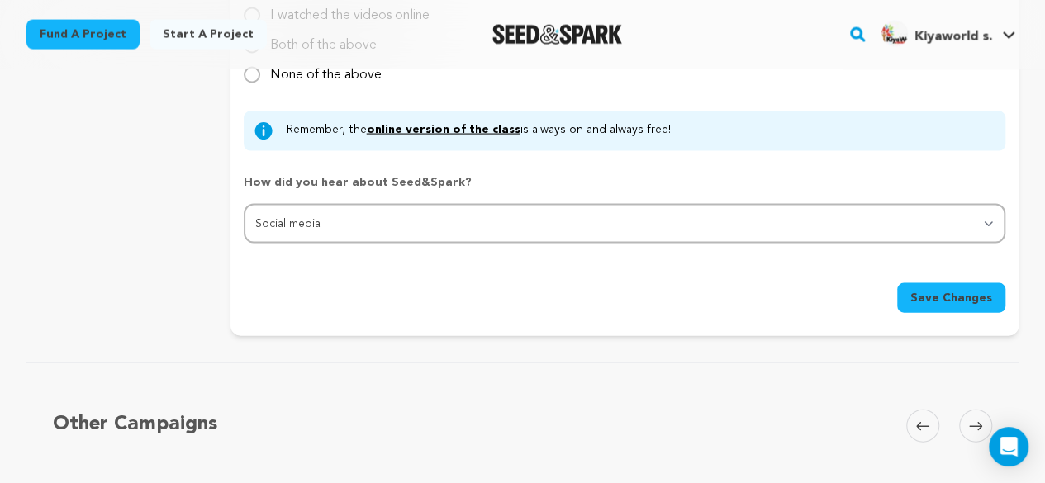
type textarea "[URL][DOMAIN_NAME]"
click at [927, 283] on button "Save Changes" at bounding box center [951, 298] width 108 height 30
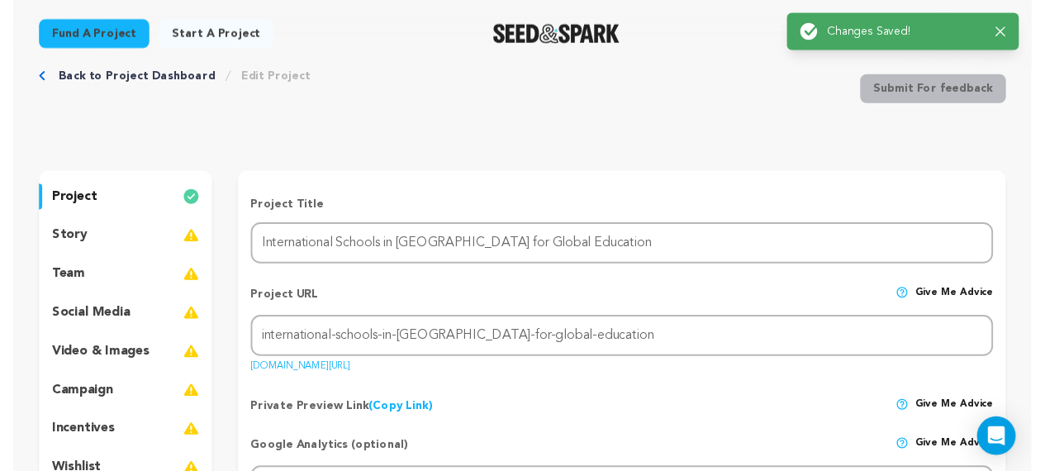
scroll to position [0, 0]
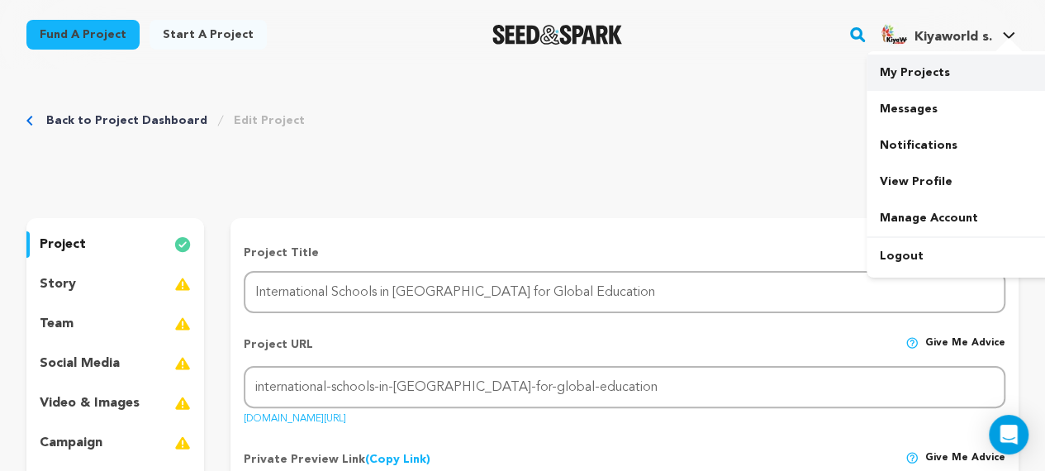
click at [922, 85] on link "My Projects" at bounding box center [958, 73] width 185 height 36
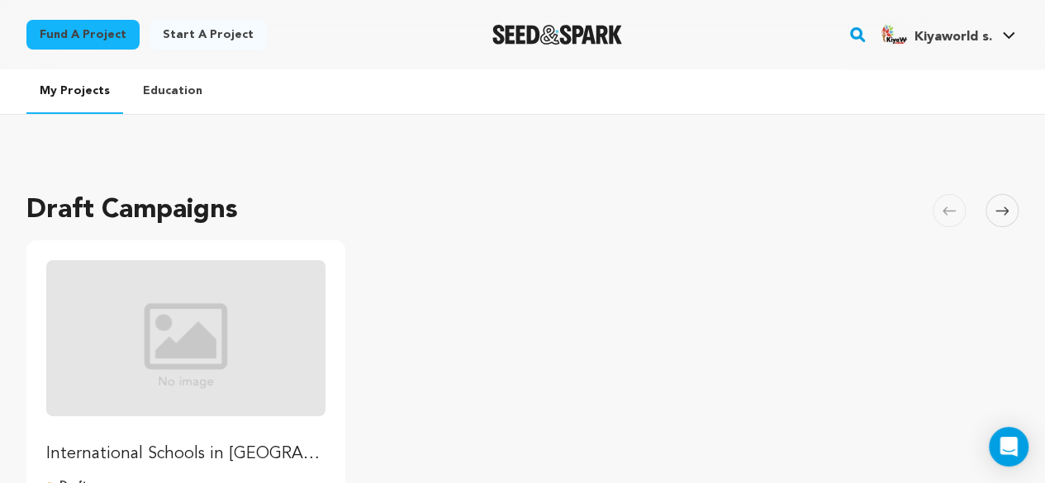
click at [202, 331] on img "Fund International Schools in Hyderabad for Global Education" at bounding box center [185, 338] width 279 height 156
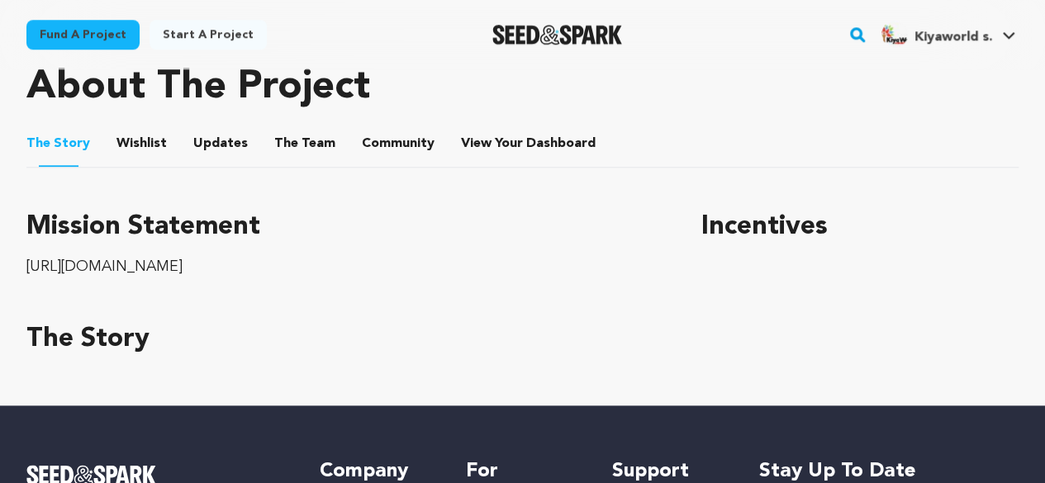
scroll to position [737, 0]
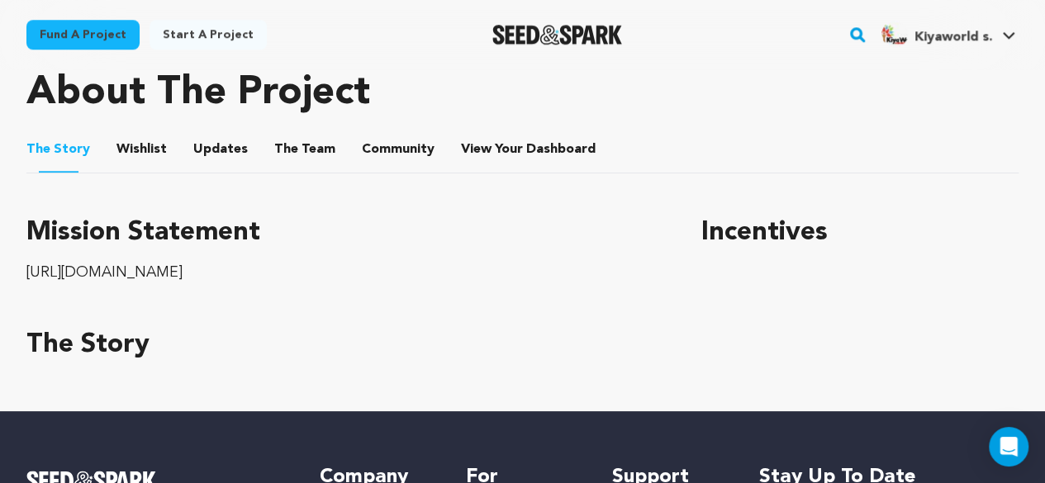
click at [122, 136] on button "Wishlist" at bounding box center [142, 153] width 40 height 40
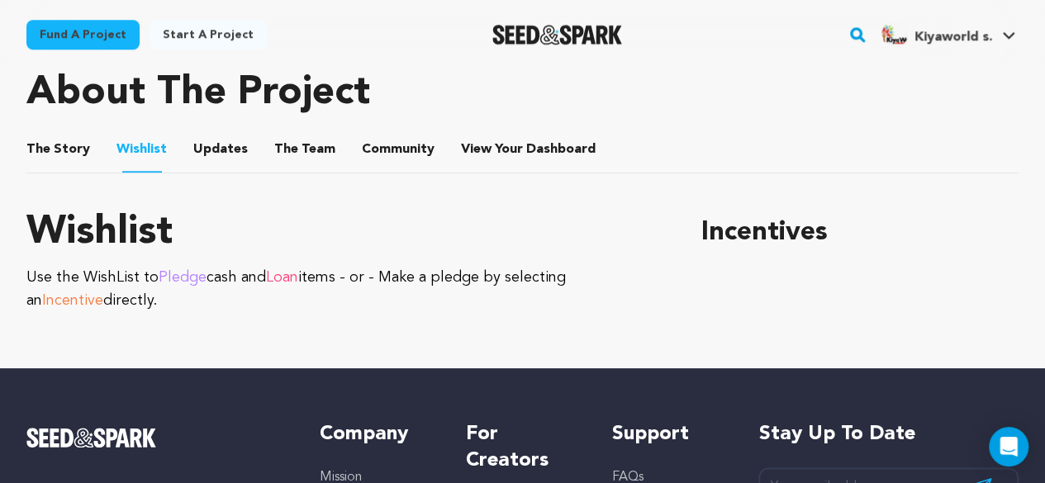
click at [216, 153] on button "Updates" at bounding box center [221, 153] width 40 height 40
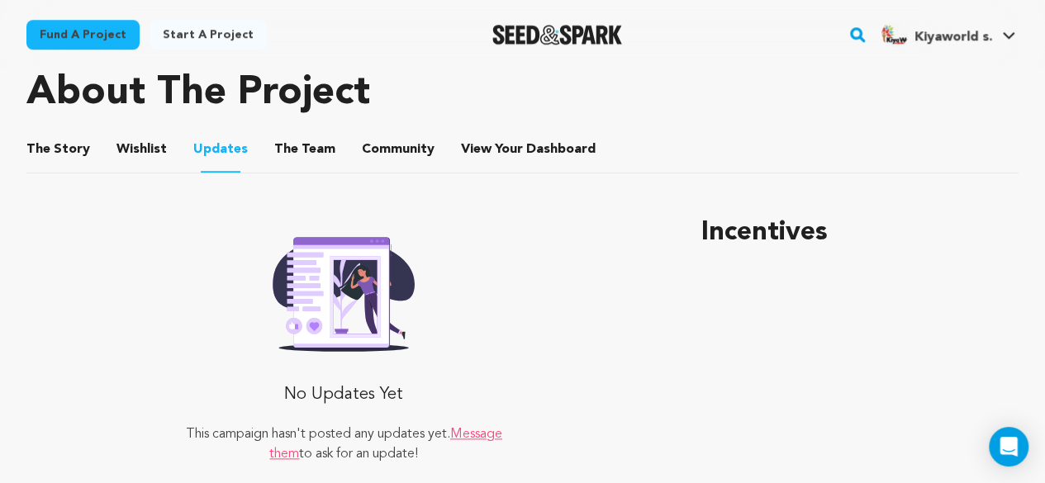
click at [274, 137] on li "The Team The Team" at bounding box center [304, 149] width 61 height 46
click at [292, 143] on button "The Team" at bounding box center [305, 153] width 40 height 40
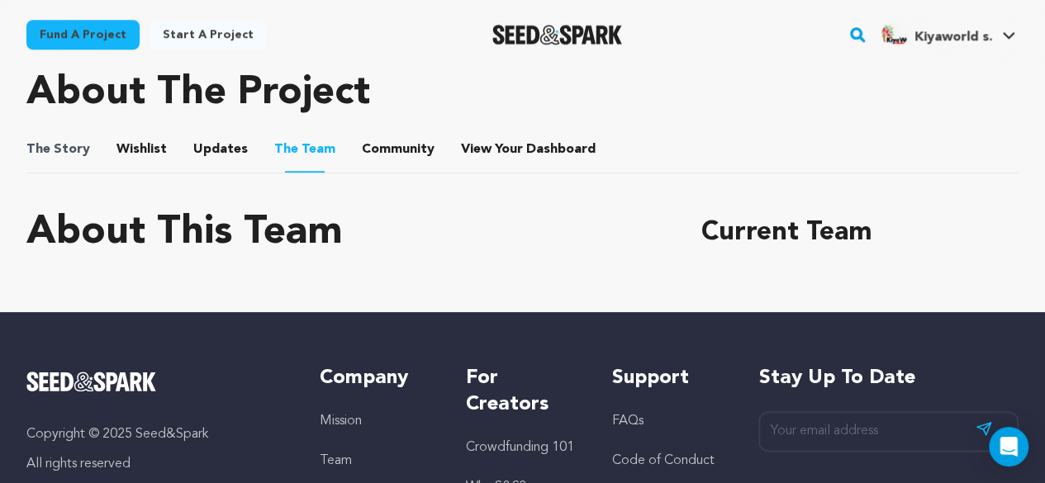
click at [26, 154] on span "The" at bounding box center [38, 150] width 24 height 20
click at [58, 146] on button "The Story" at bounding box center [59, 153] width 40 height 40
